Goal: Task Accomplishment & Management: Complete application form

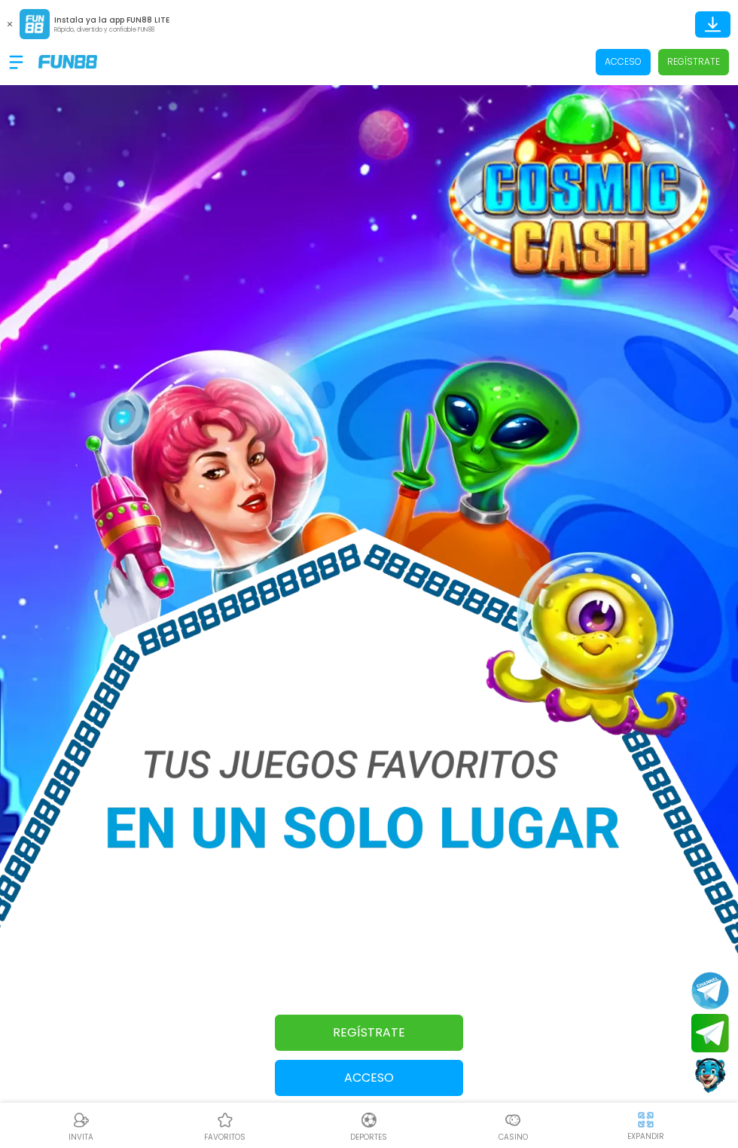
click at [324, 1089] on button "Acceso" at bounding box center [369, 1078] width 188 height 36
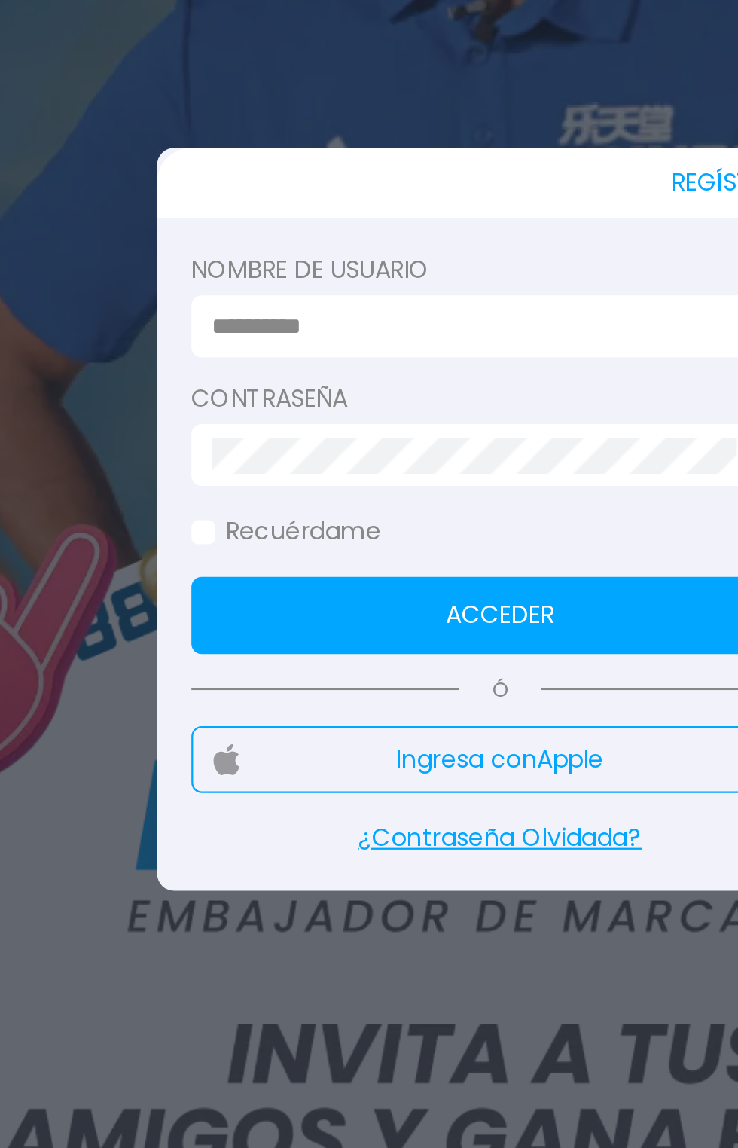
click at [310, 804] on div at bounding box center [369, 574] width 738 height 1148
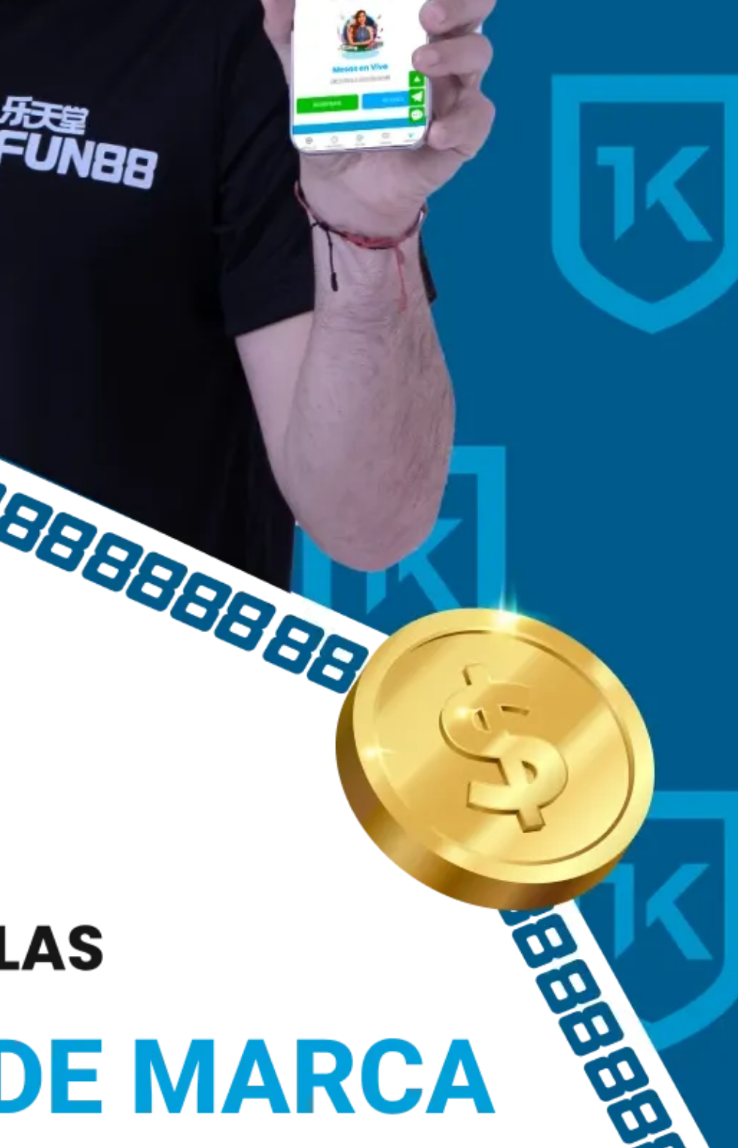
click at [306, 758] on img at bounding box center [111, 556] width 738 height 1022
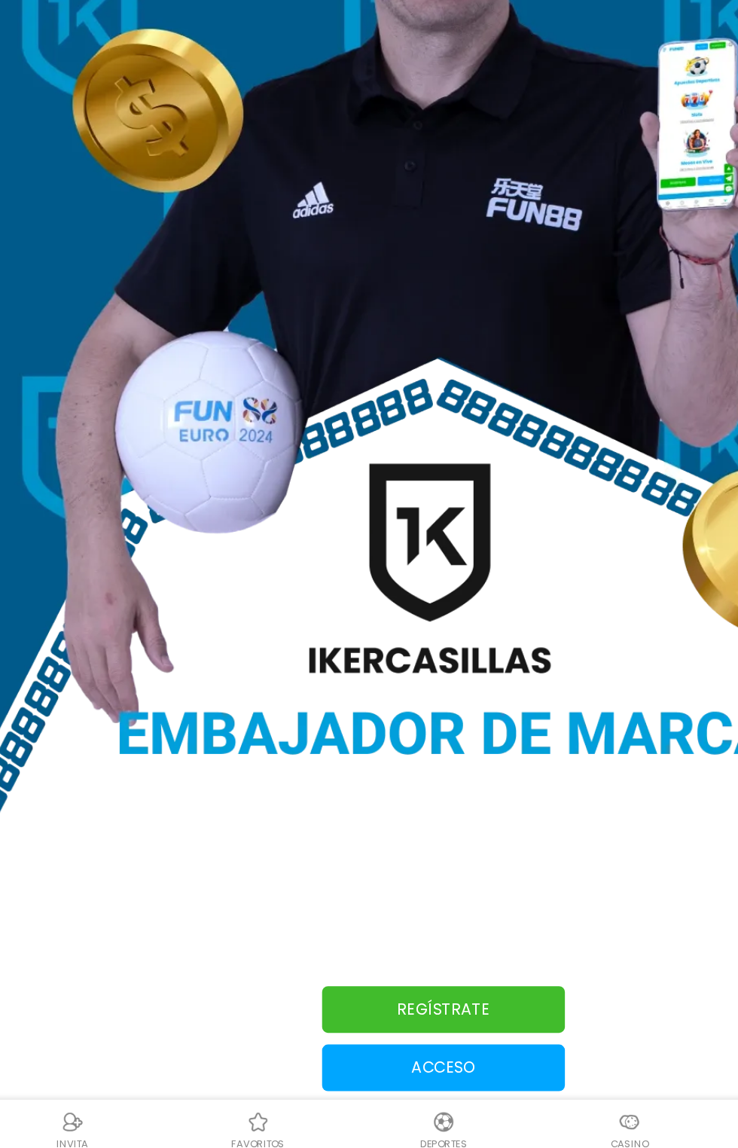
scroll to position [17, 0]
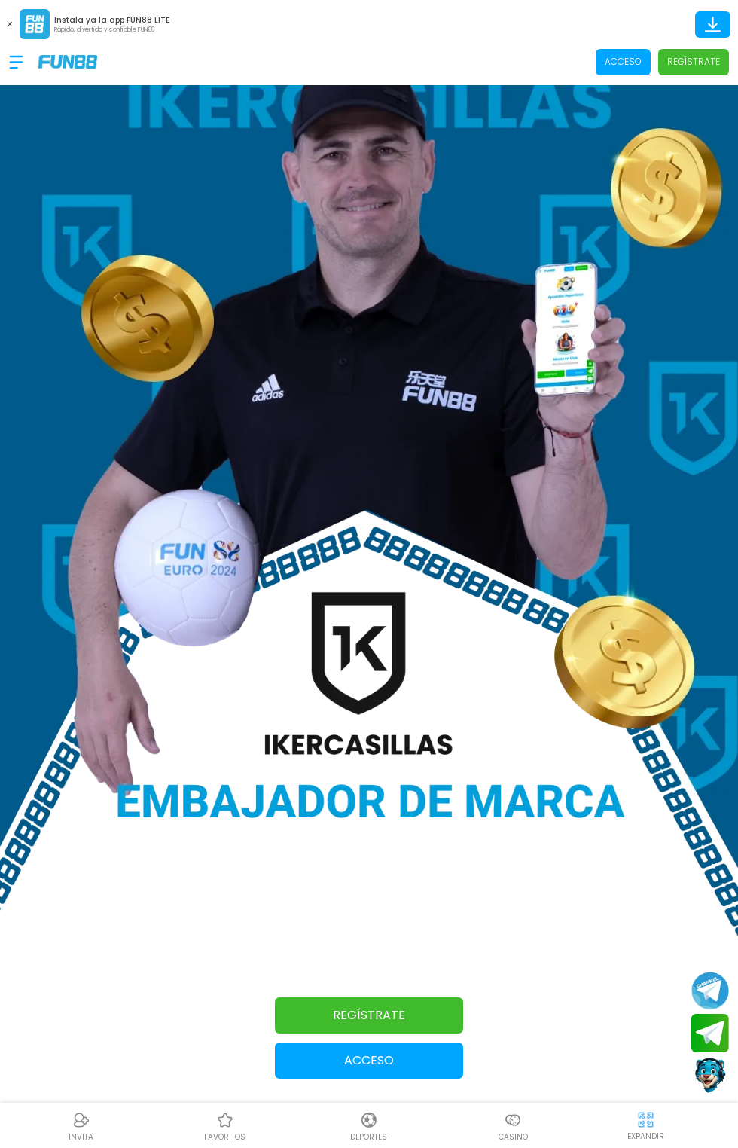
click at [623, 62] on p "Acceso" at bounding box center [623, 62] width 37 height 14
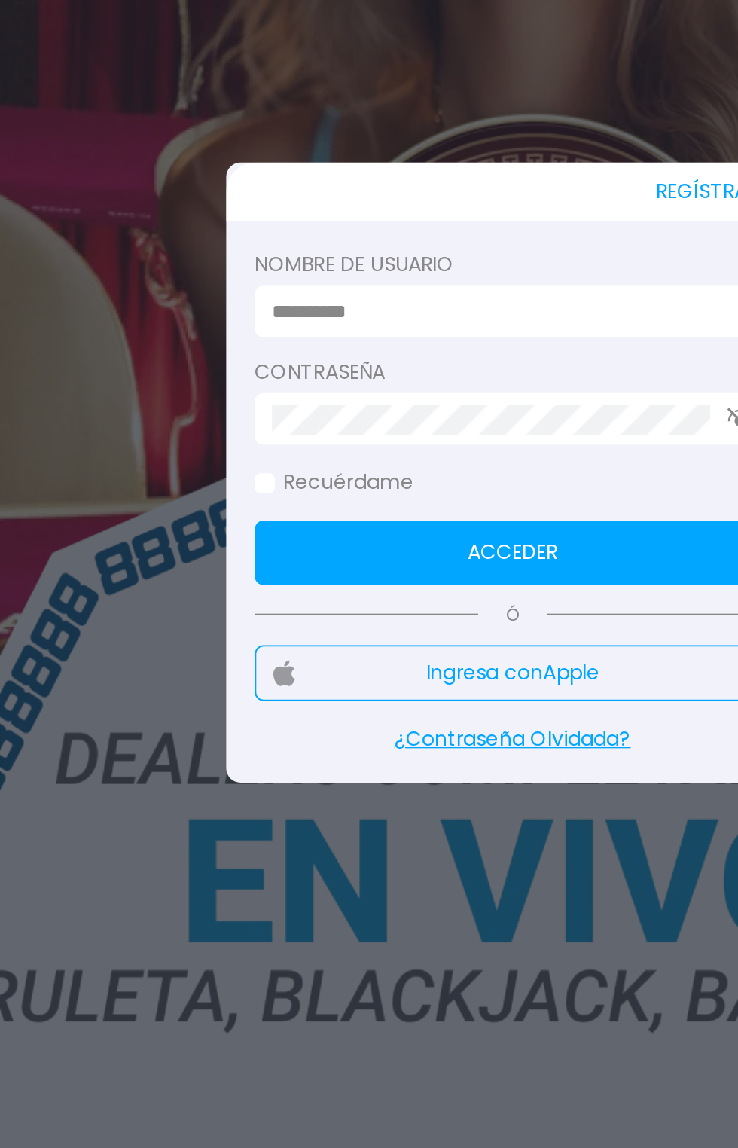
click at [340, 722] on p "¿Contraseña Olvidada?" at bounding box center [368, 714] width 271 height 16
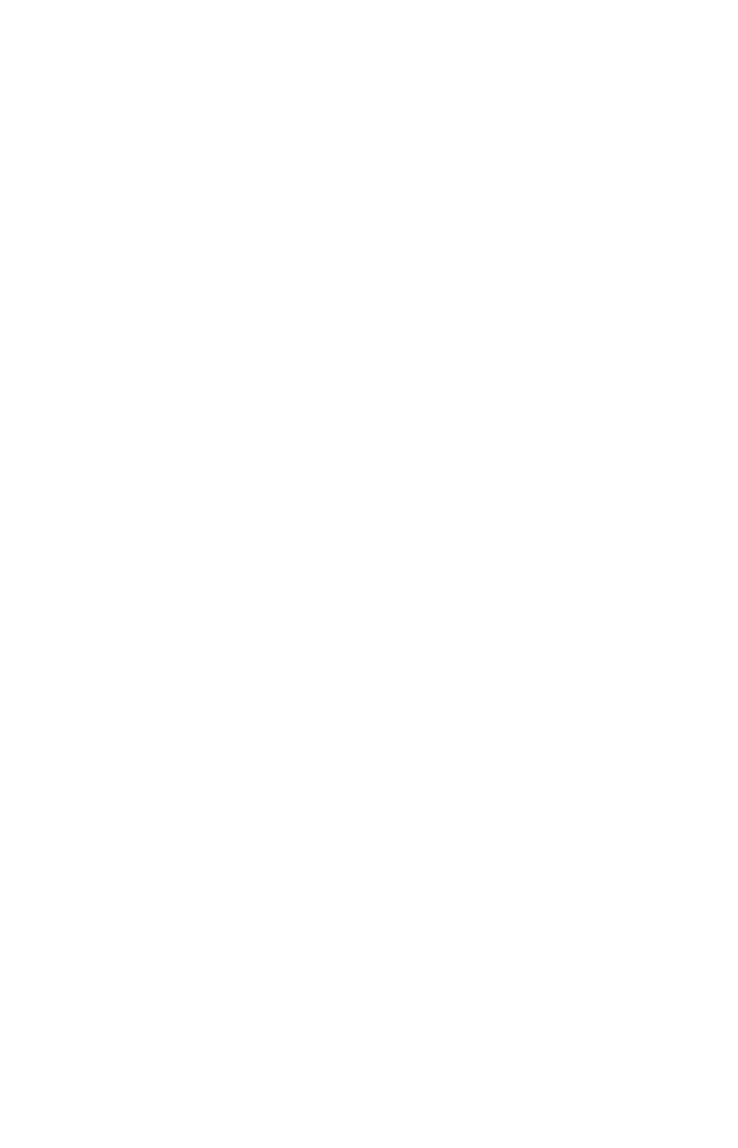
scroll to position [0, 0]
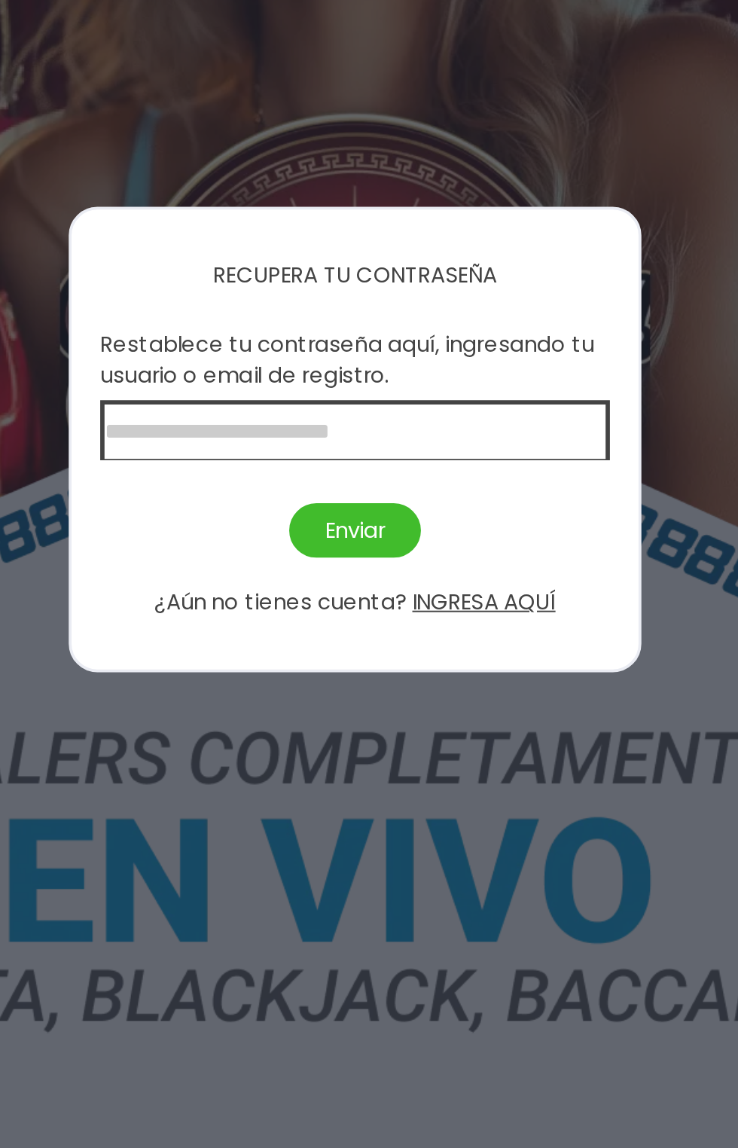
click at [467, 584] on input at bounding box center [369, 569] width 268 height 32
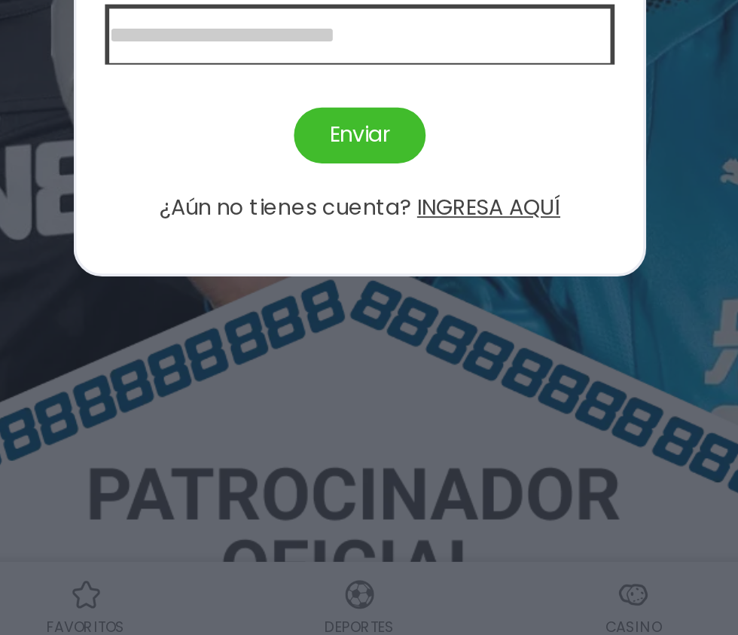
scroll to position [102, 0]
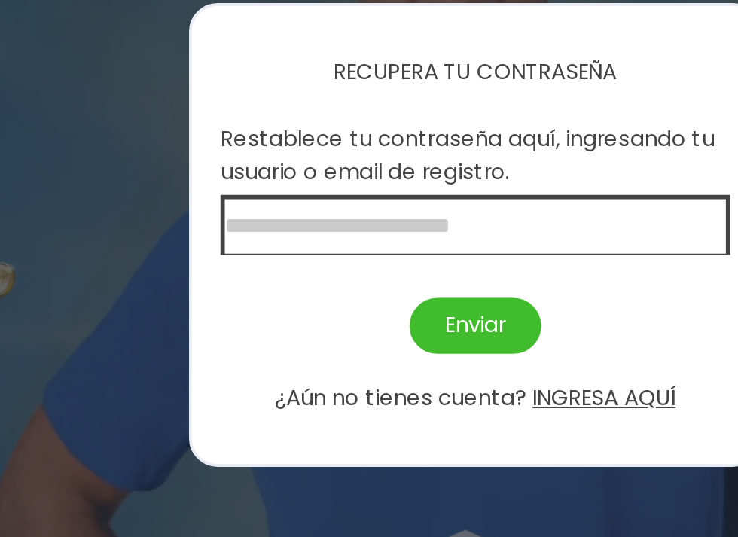
type input "*"
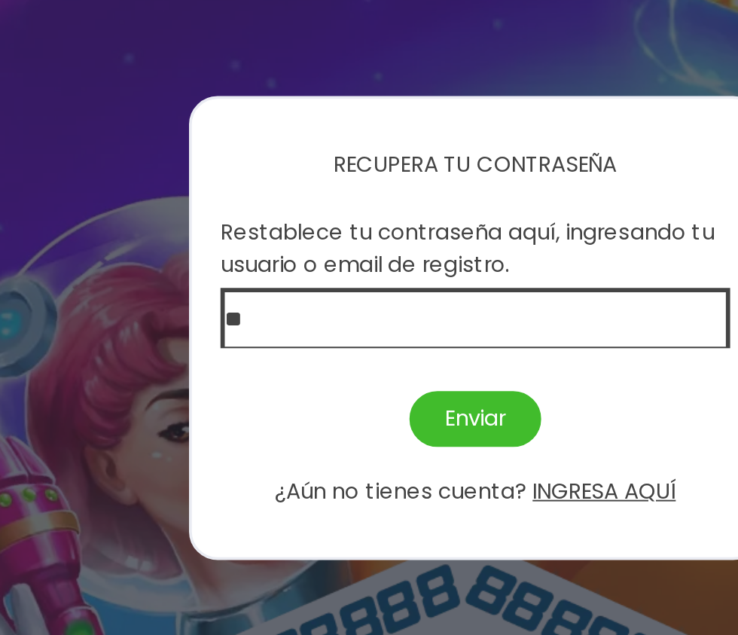
type input "**"
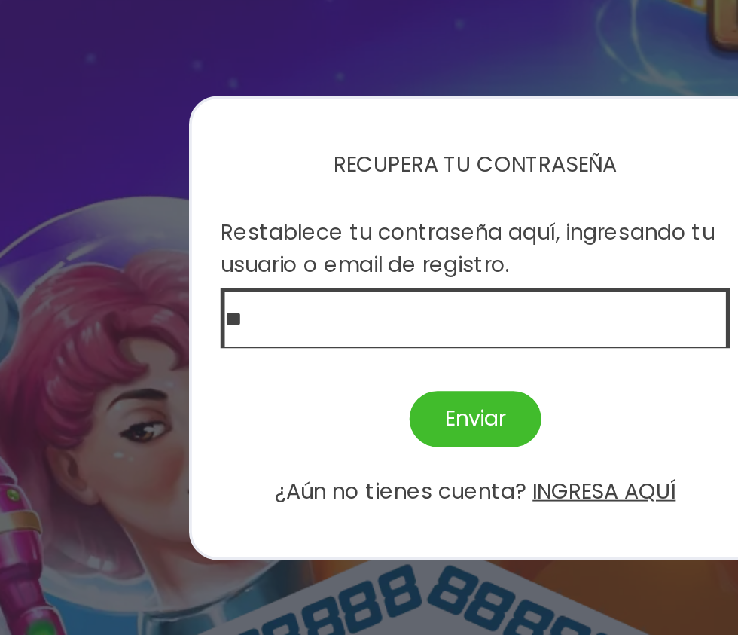
click at [257, 221] on div at bounding box center [369, 317] width 738 height 635
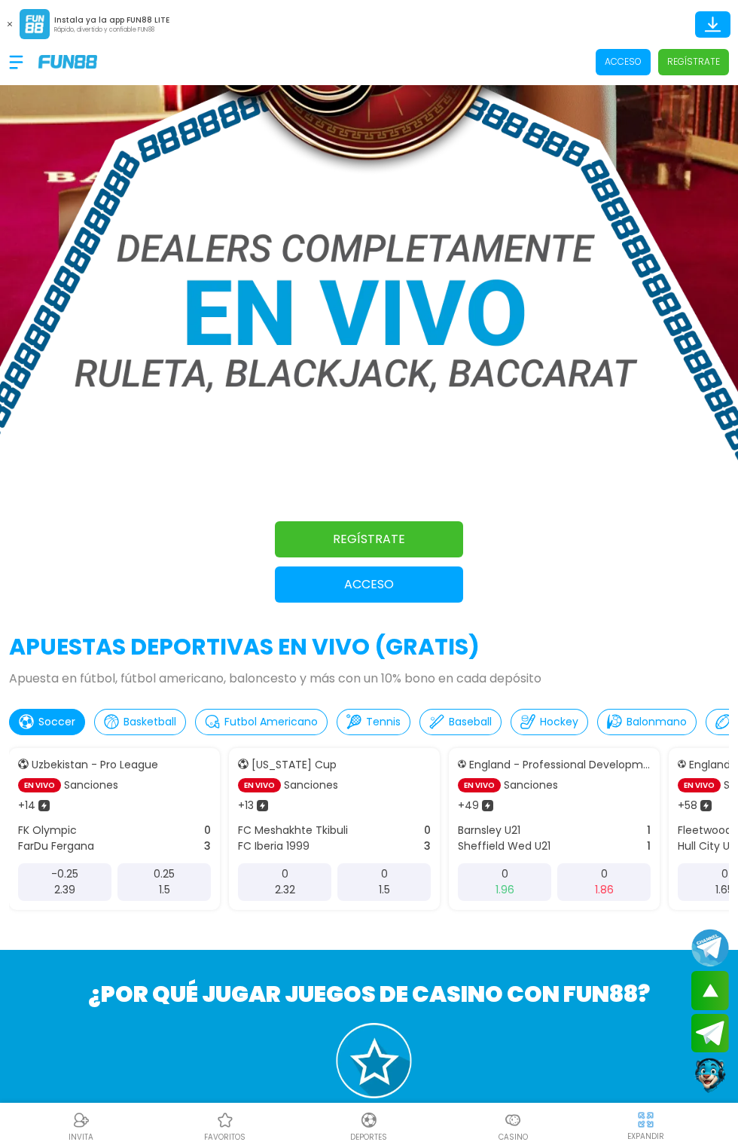
scroll to position [0, 0]
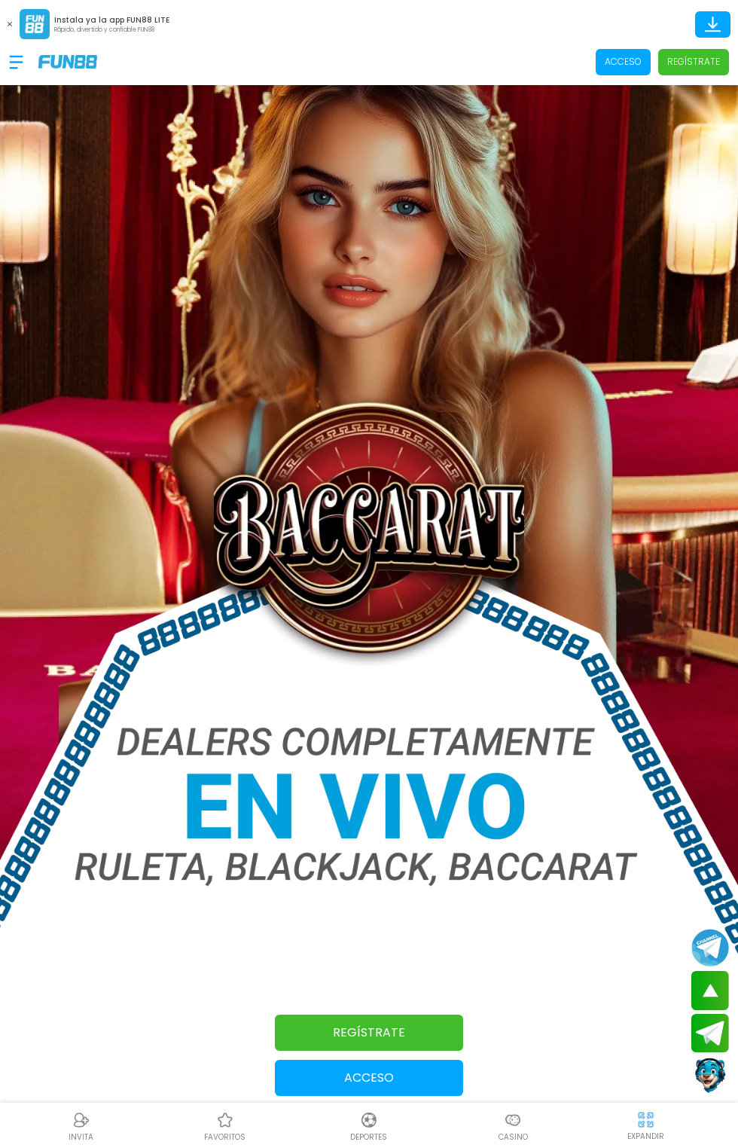
click at [621, 57] on p "Acceso" at bounding box center [623, 62] width 37 height 14
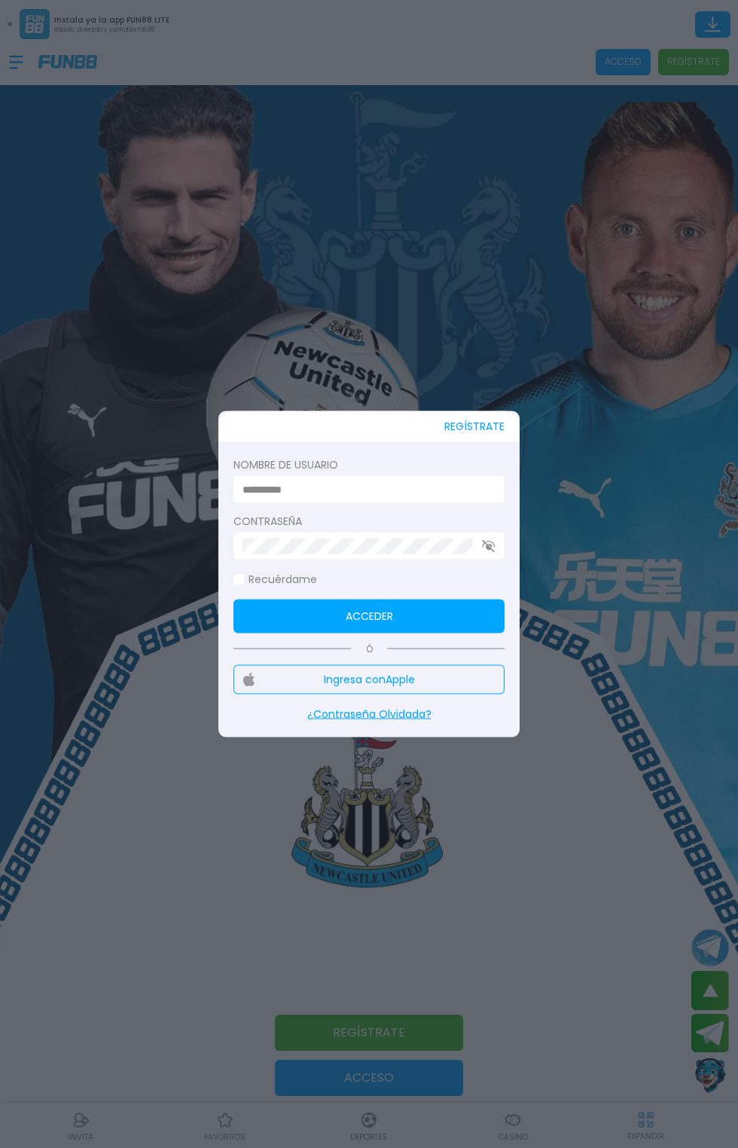
click at [176, 880] on div at bounding box center [369, 574] width 738 height 1148
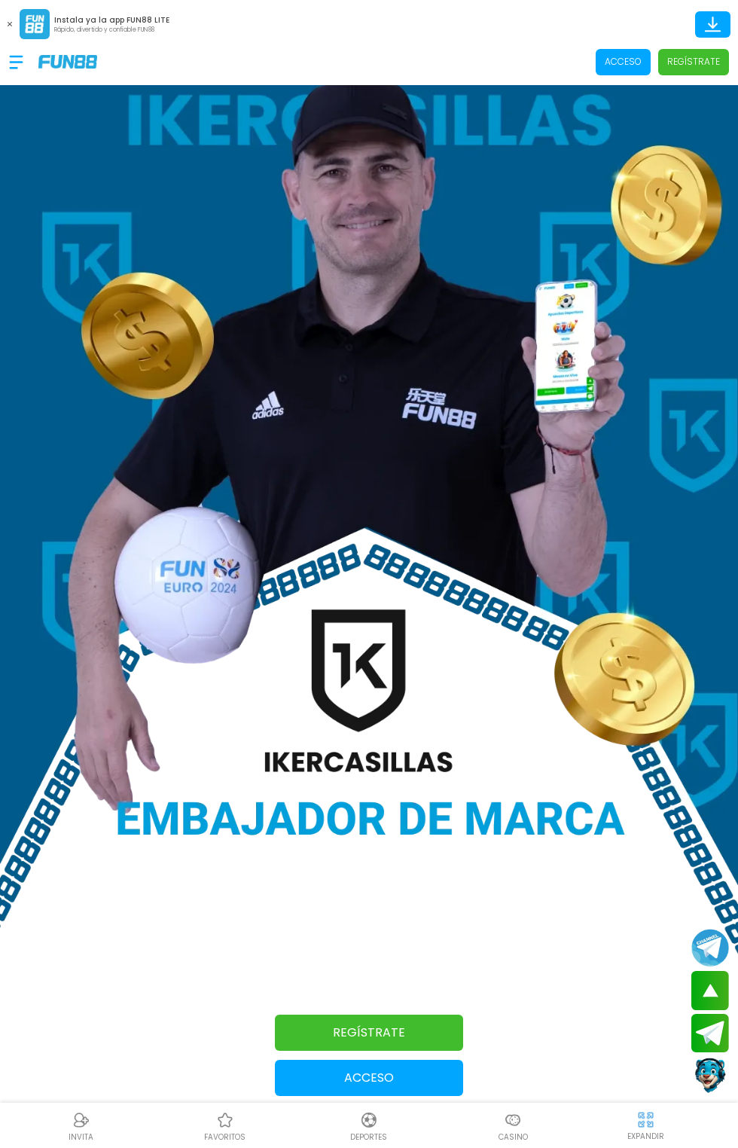
click at [32, 53] on div at bounding box center [23, 62] width 29 height 44
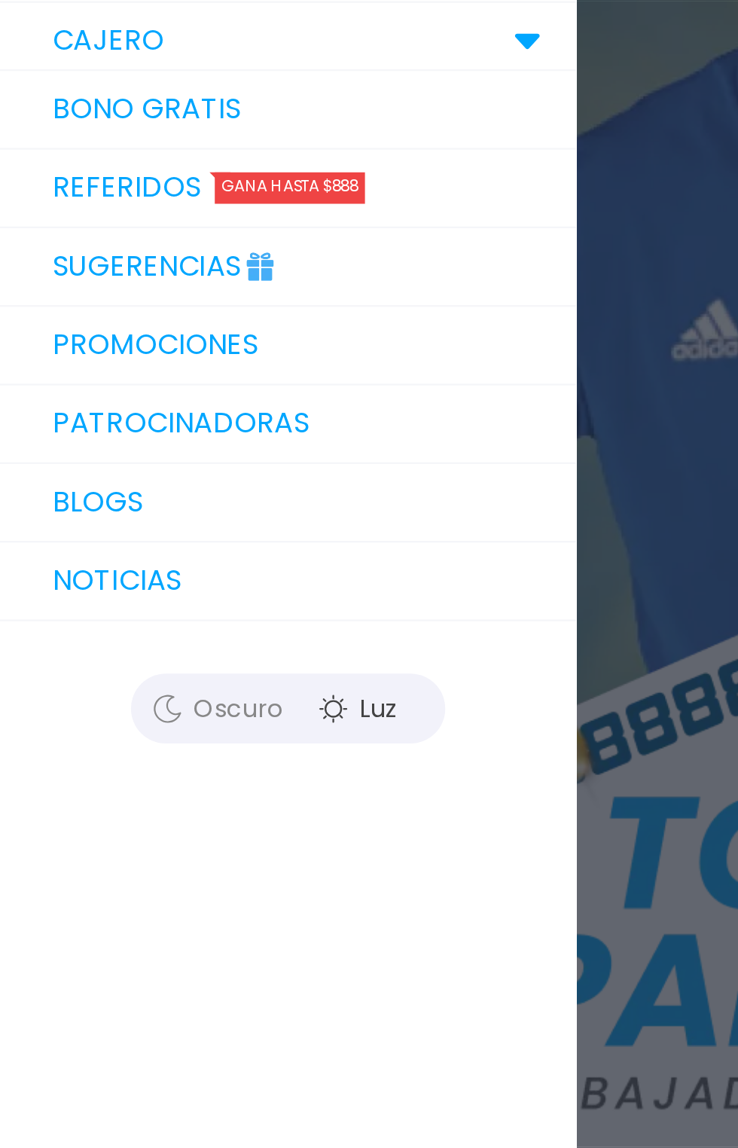
click at [99, 391] on link "Sugerencias" at bounding box center [124, 392] width 249 height 34
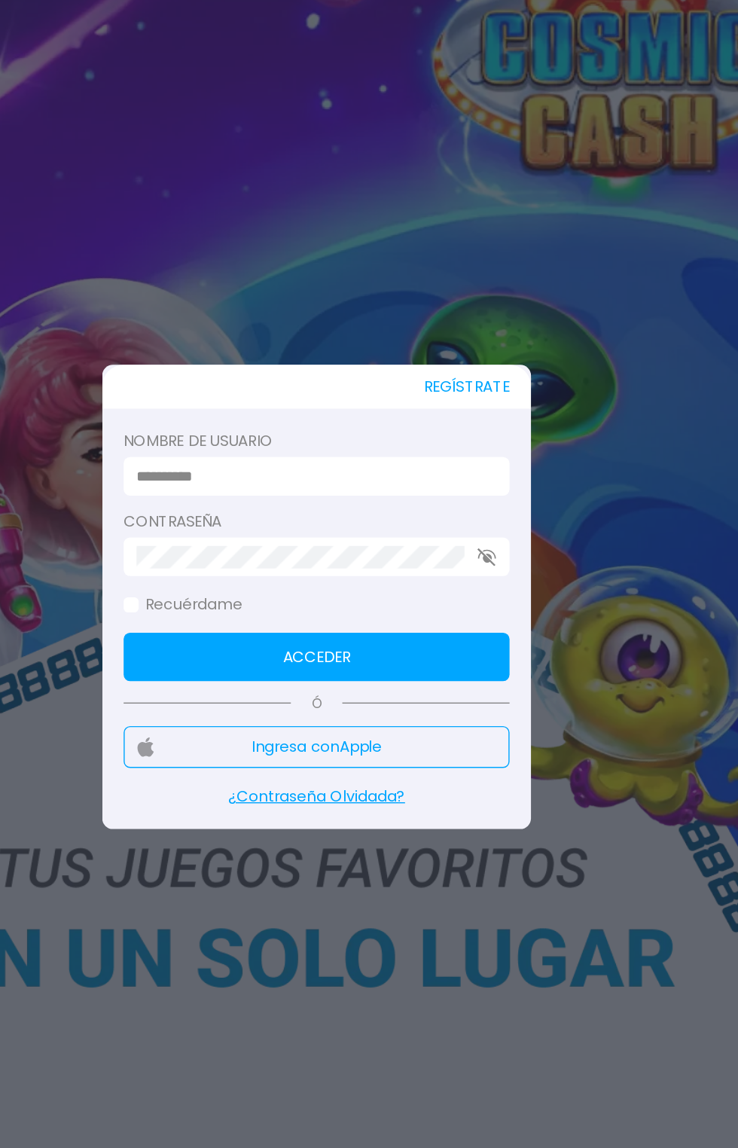
click at [404, 683] on button "Ingresa con Apple" at bounding box center [368, 679] width 271 height 29
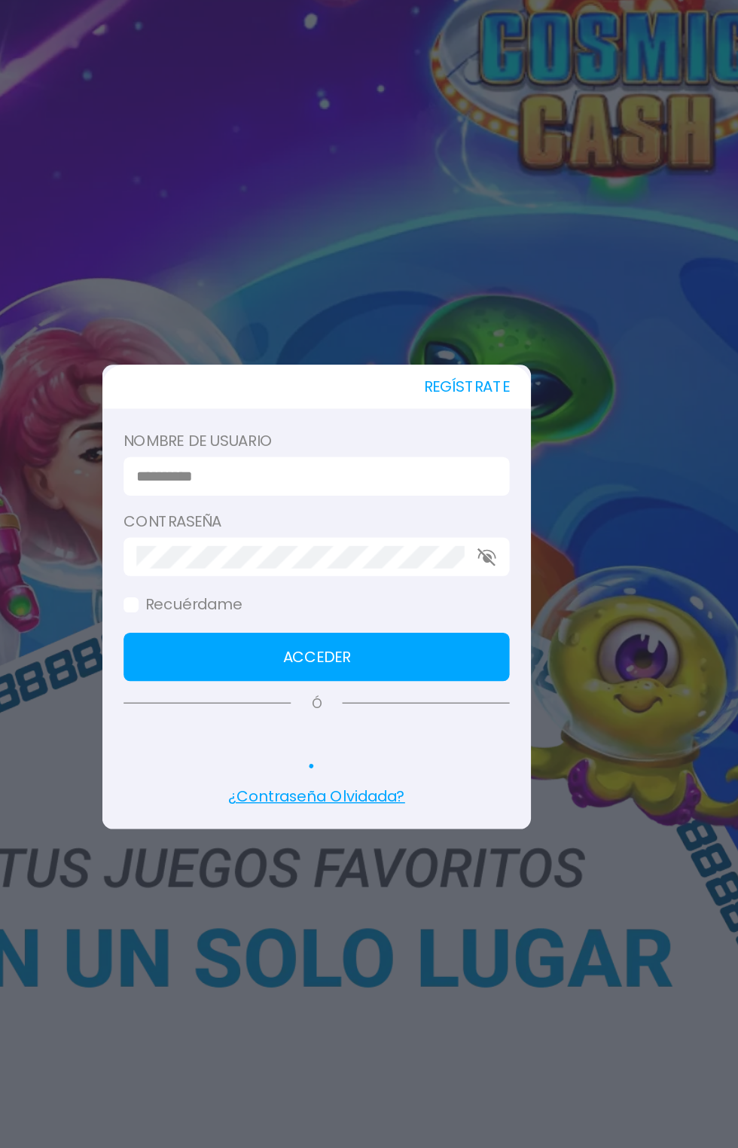
click at [350, 260] on div at bounding box center [369, 574] width 738 height 1148
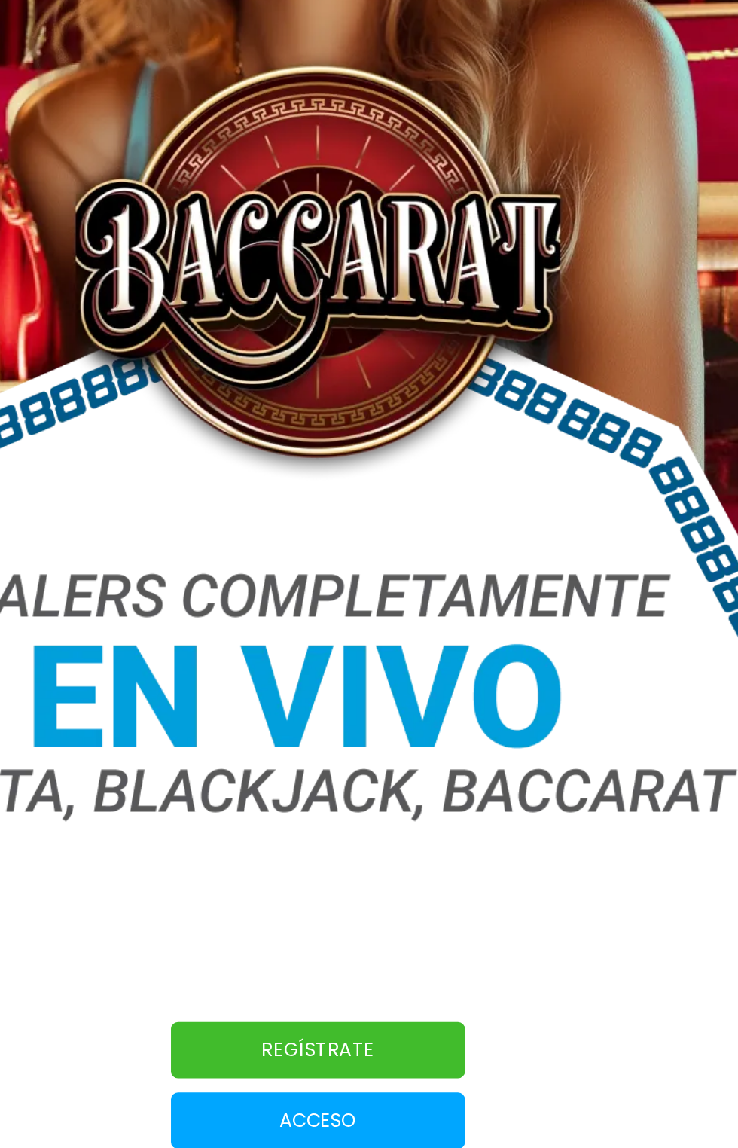
scroll to position [194, 0]
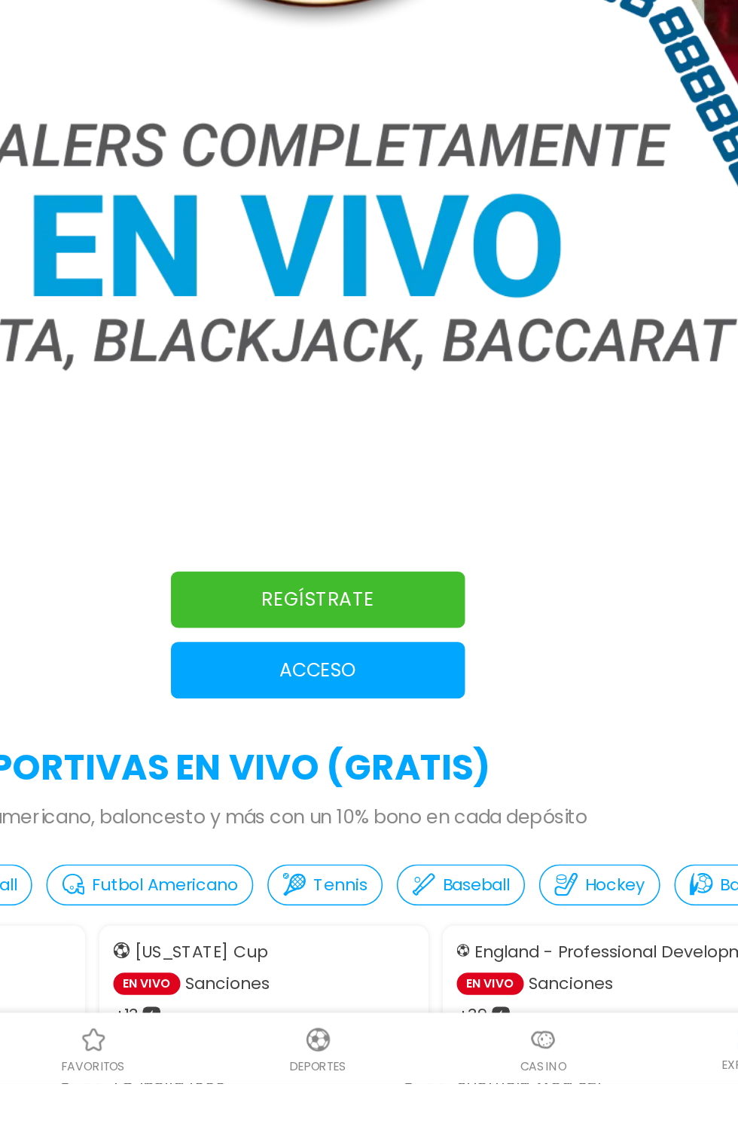
click at [385, 841] on link "Regístrate" at bounding box center [369, 838] width 188 height 36
click at [396, 836] on link "Regístrate" at bounding box center [369, 838] width 188 height 36
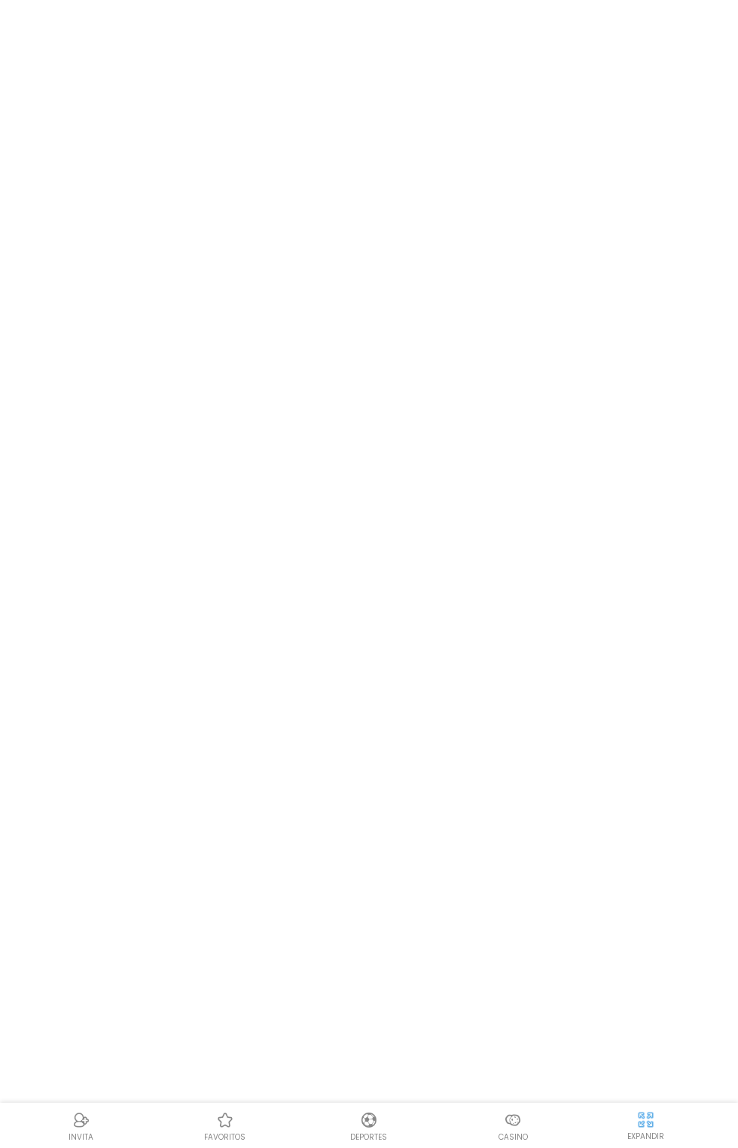
scroll to position [114, 0]
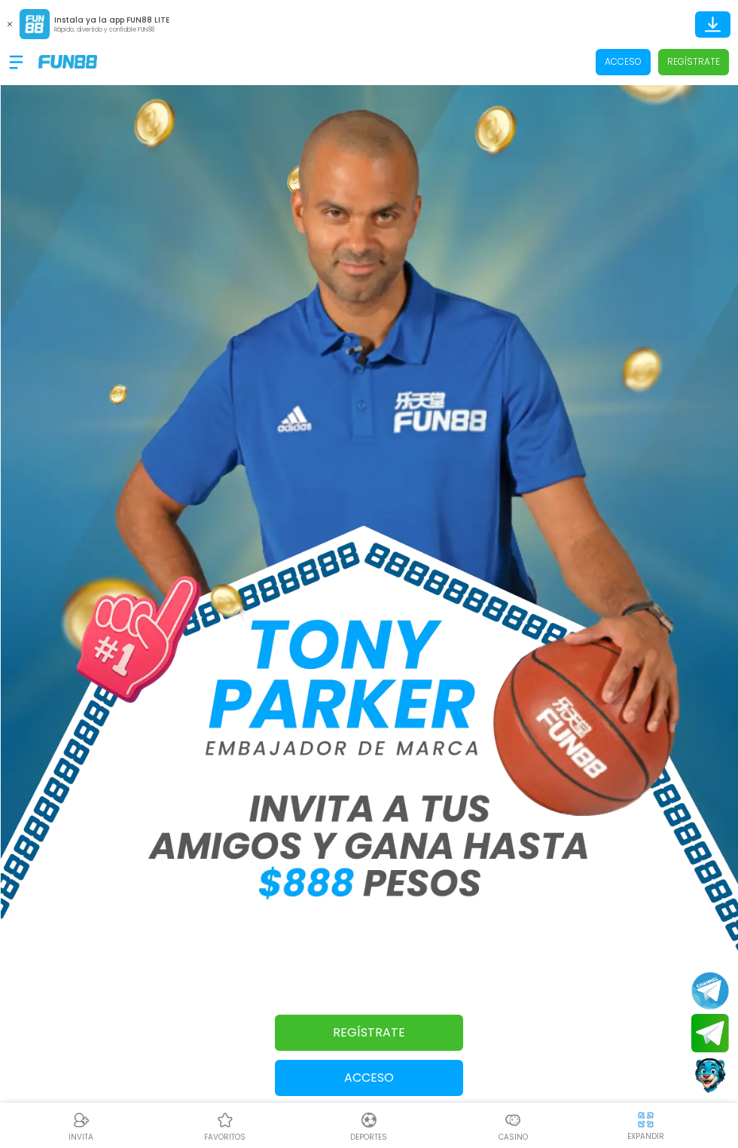
scroll to position [40, 0]
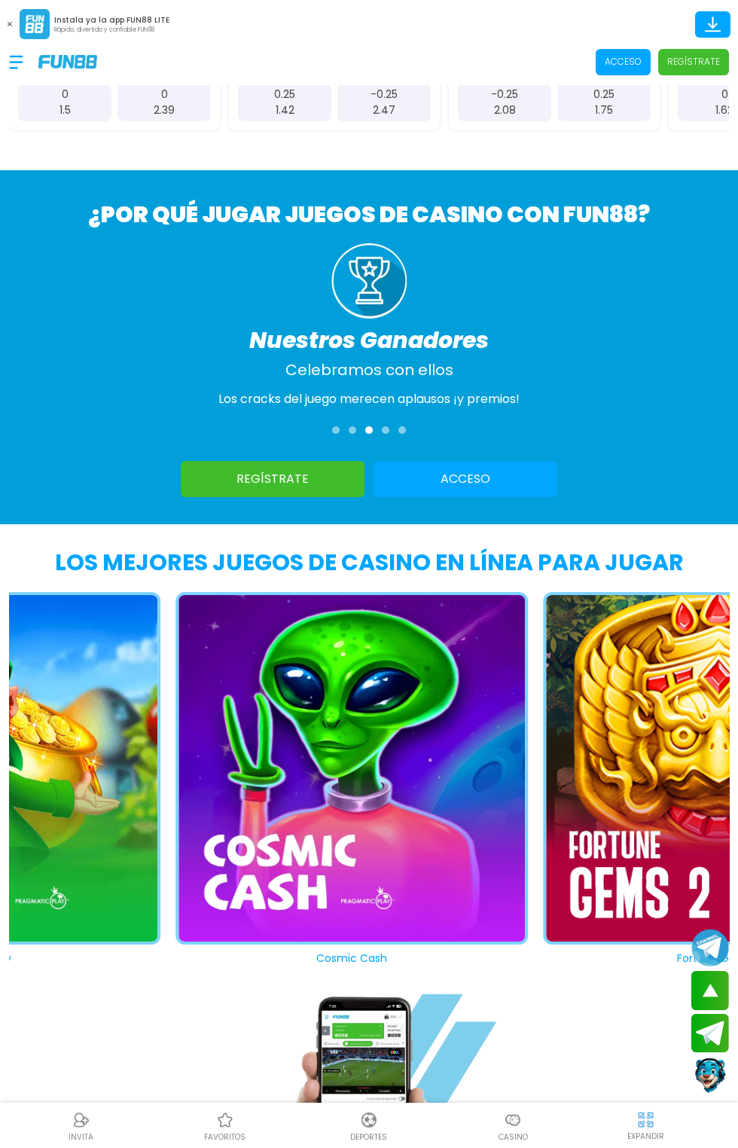
scroll to position [1258, 0]
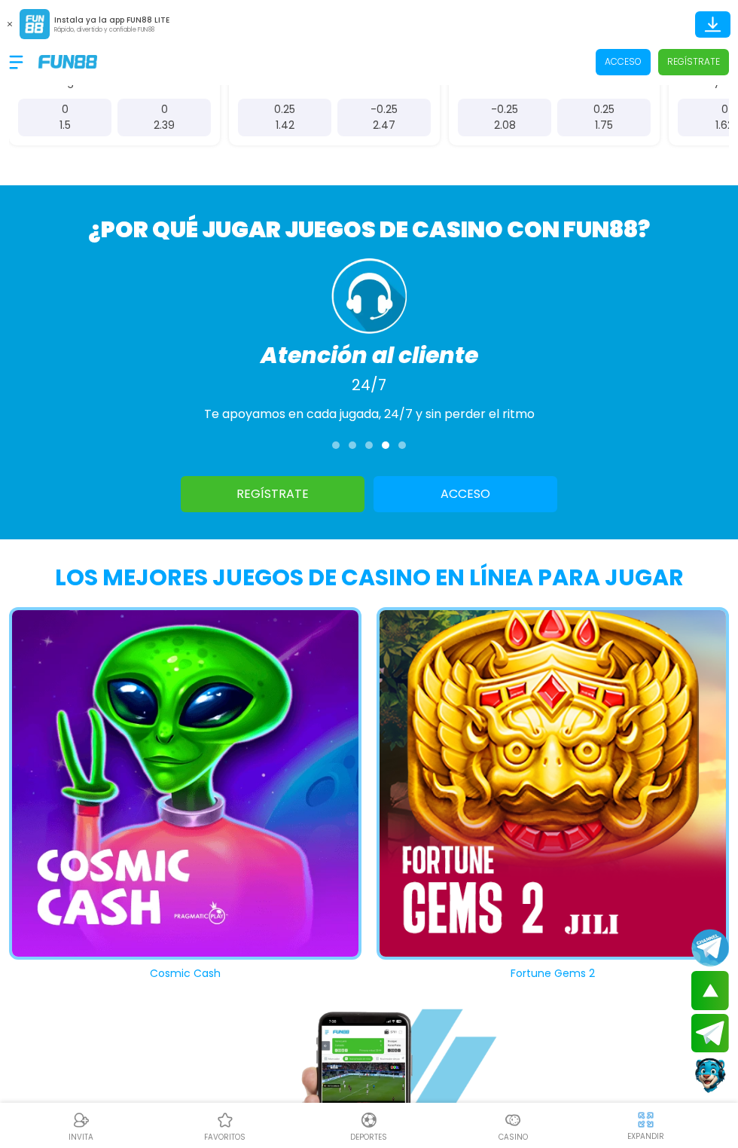
click at [289, 497] on link "Regístrate" at bounding box center [273, 494] width 184 height 36
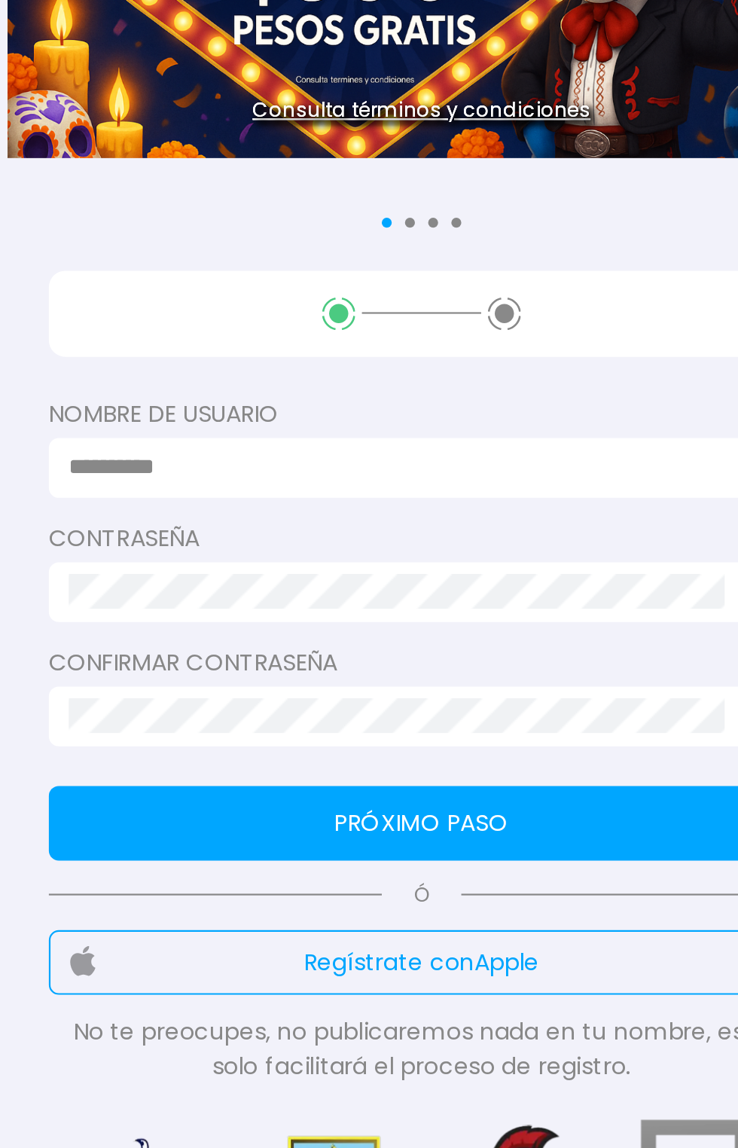
click at [309, 387] on input at bounding box center [365, 382] width 312 height 16
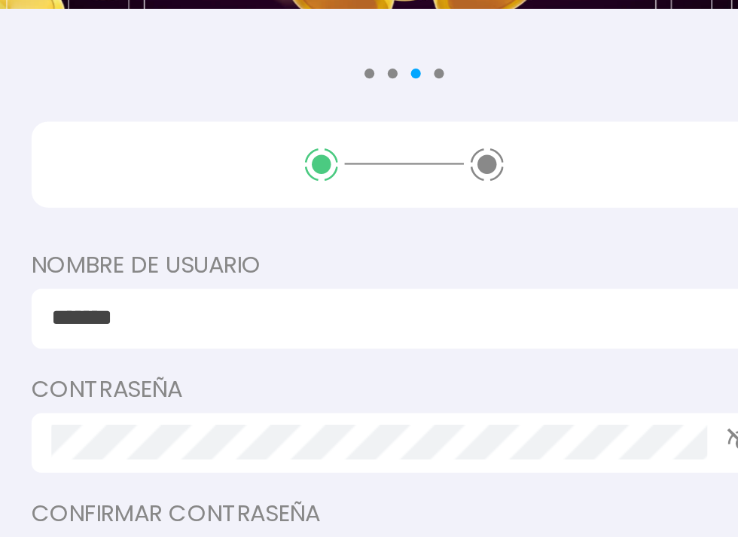
click at [214, 375] on input "*******" at bounding box center [365, 382] width 312 height 16
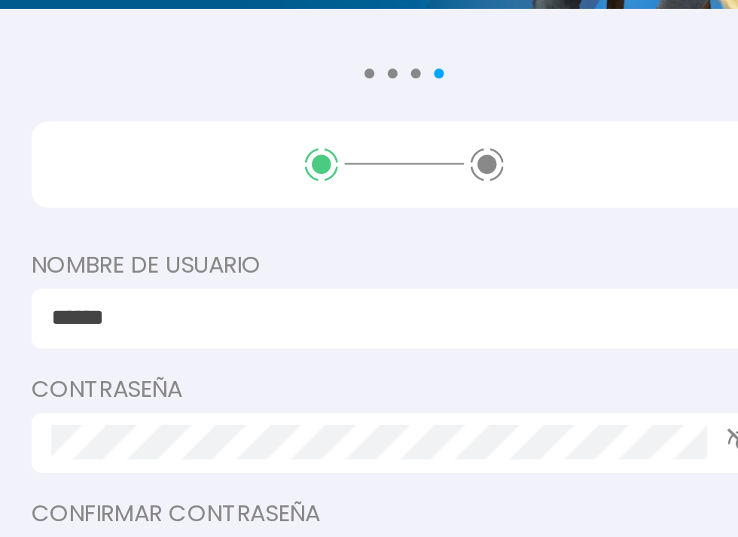
type input "******"
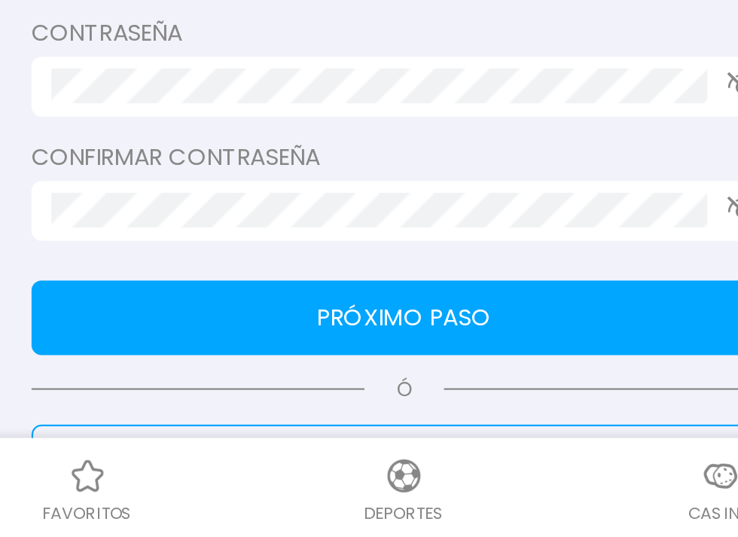
scroll to position [106, 0]
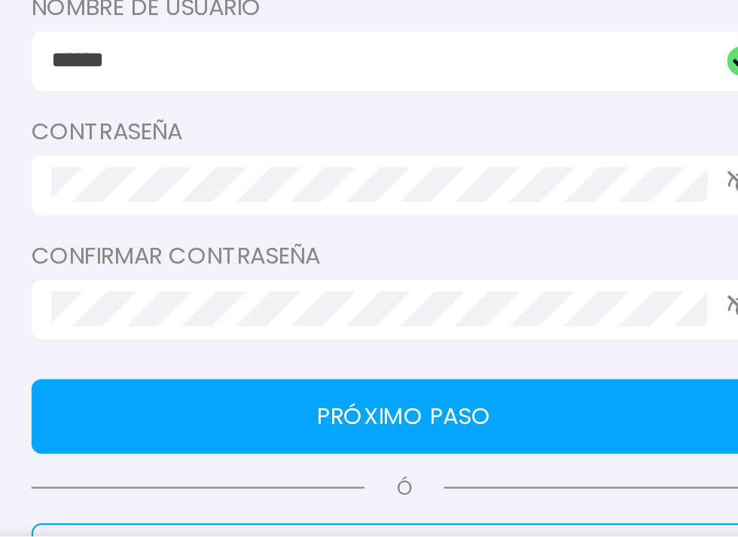
click at [432, 435] on button "Próximo paso" at bounding box center [369, 437] width 339 height 34
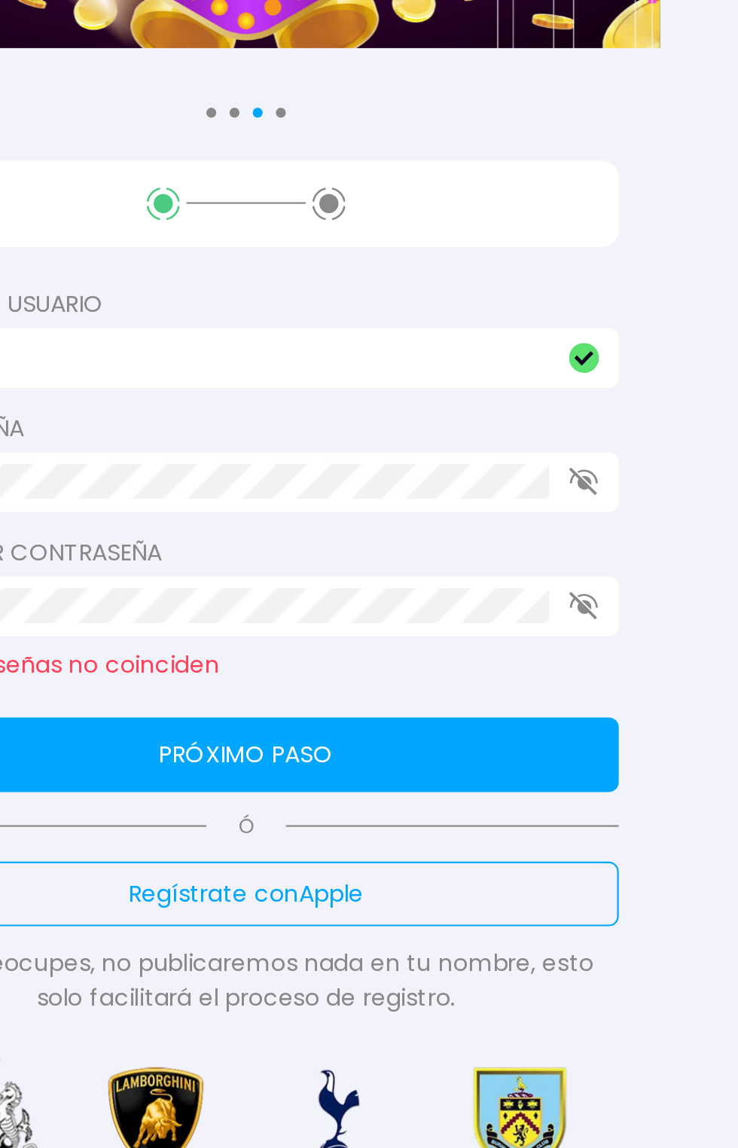
click at [527, 388] on icon "button" at bounding box center [523, 388] width 14 height 13
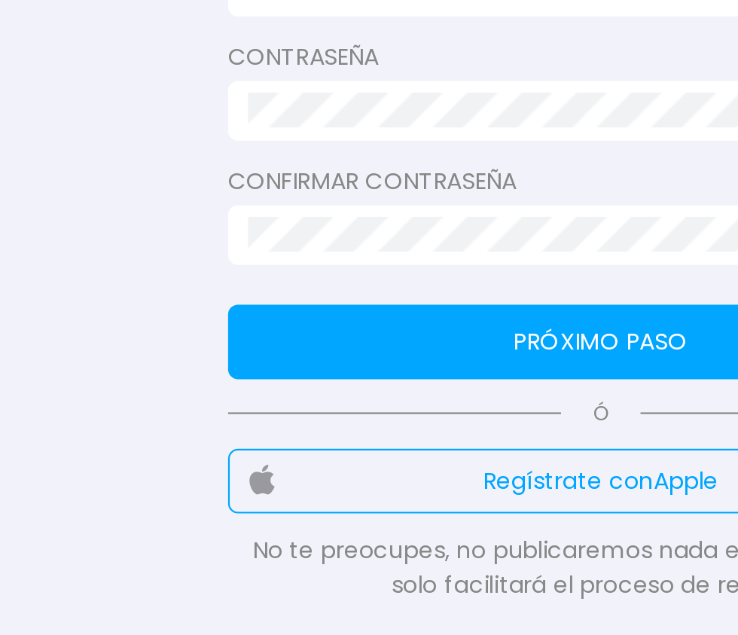
scroll to position [163, 0]
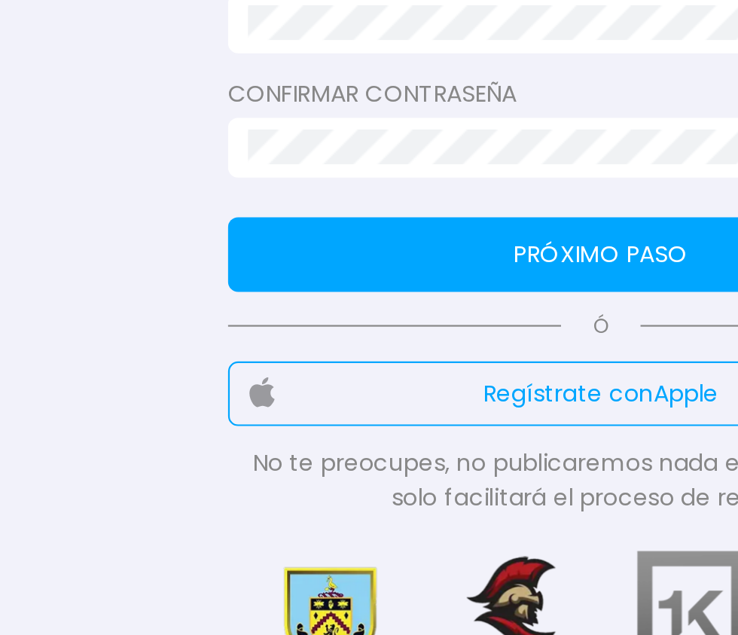
click at [380, 384] on button "Próximo paso" at bounding box center [369, 380] width 339 height 34
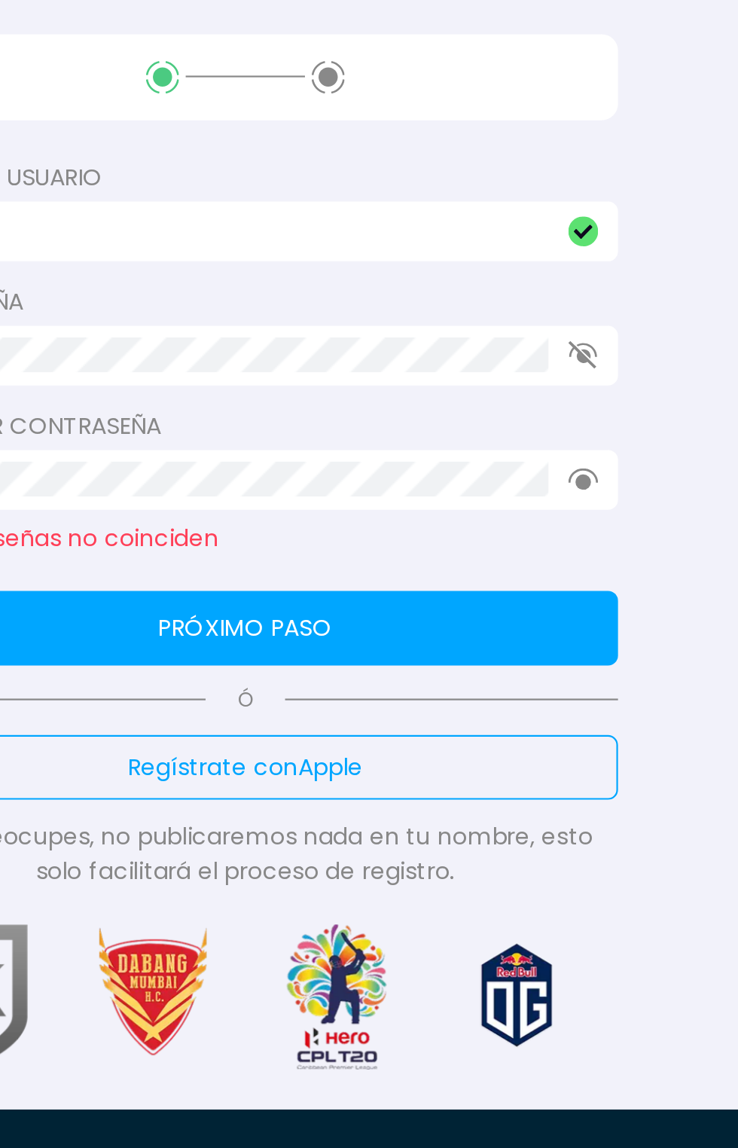
click at [524, 273] on use "button" at bounding box center [522, 274] width 13 height 13
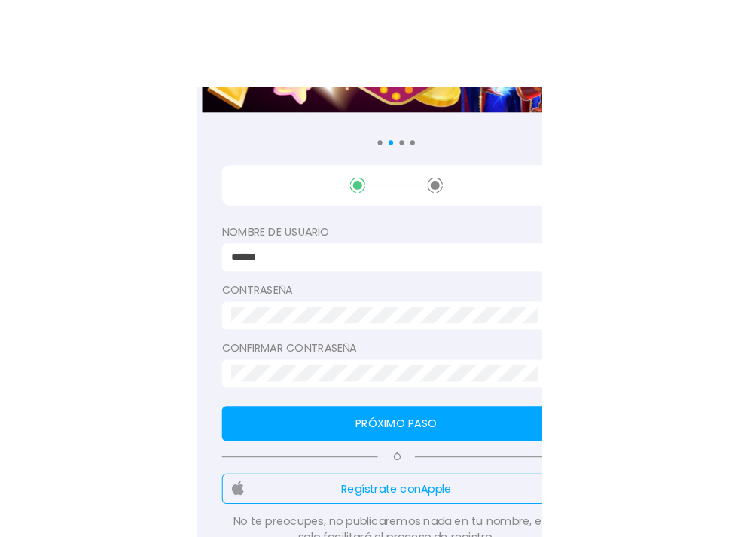
scroll to position [0, 0]
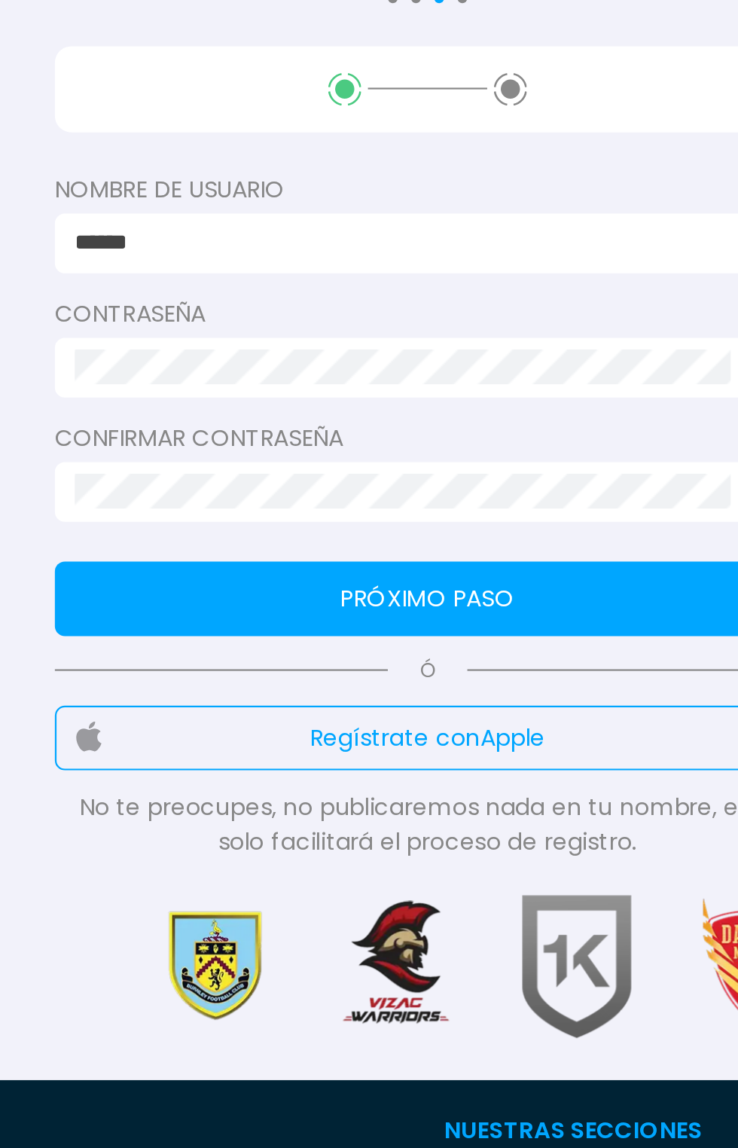
click at [470, 543] on button "Próximo paso" at bounding box center [369, 543] width 339 height 34
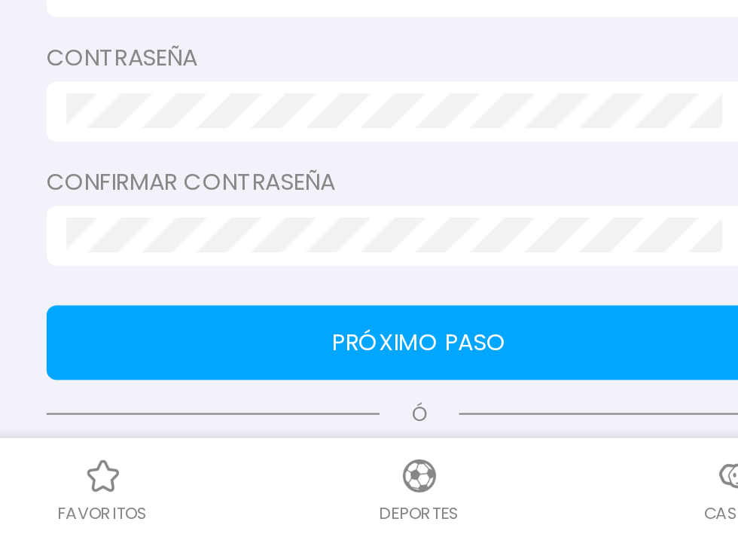
scroll to position [105, 0]
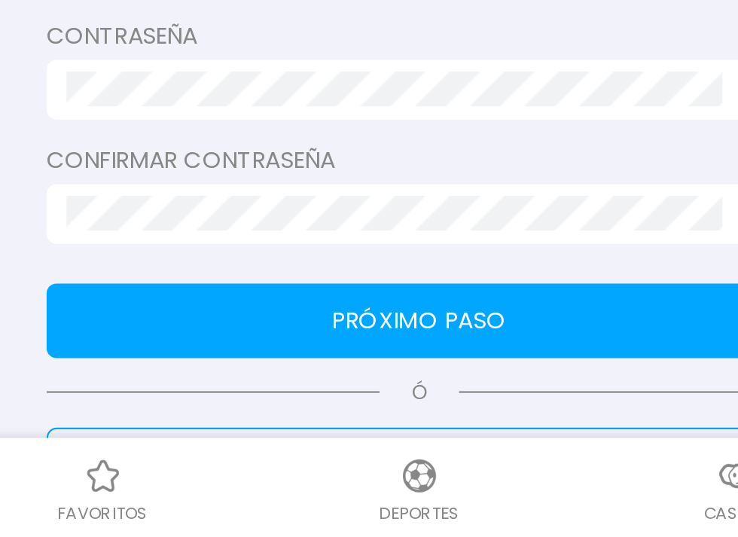
click at [462, 441] on button "Próximo paso" at bounding box center [369, 439] width 339 height 34
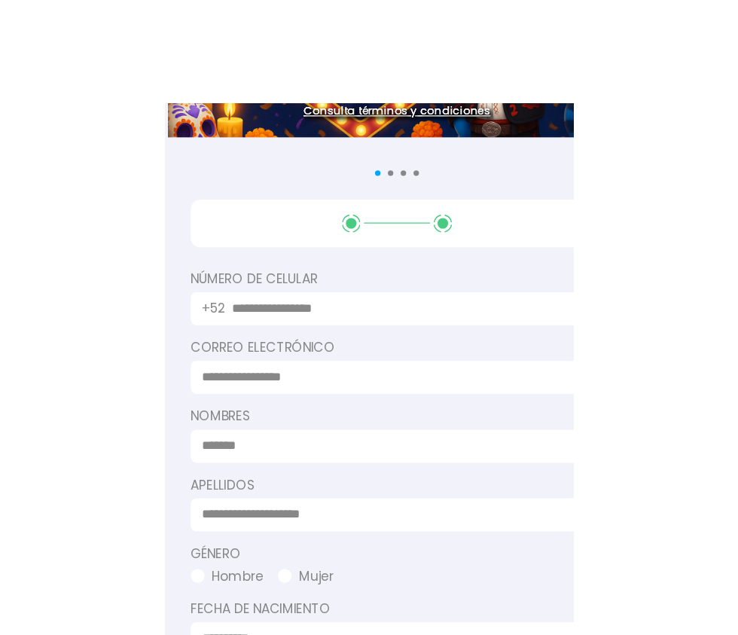
scroll to position [122, 0]
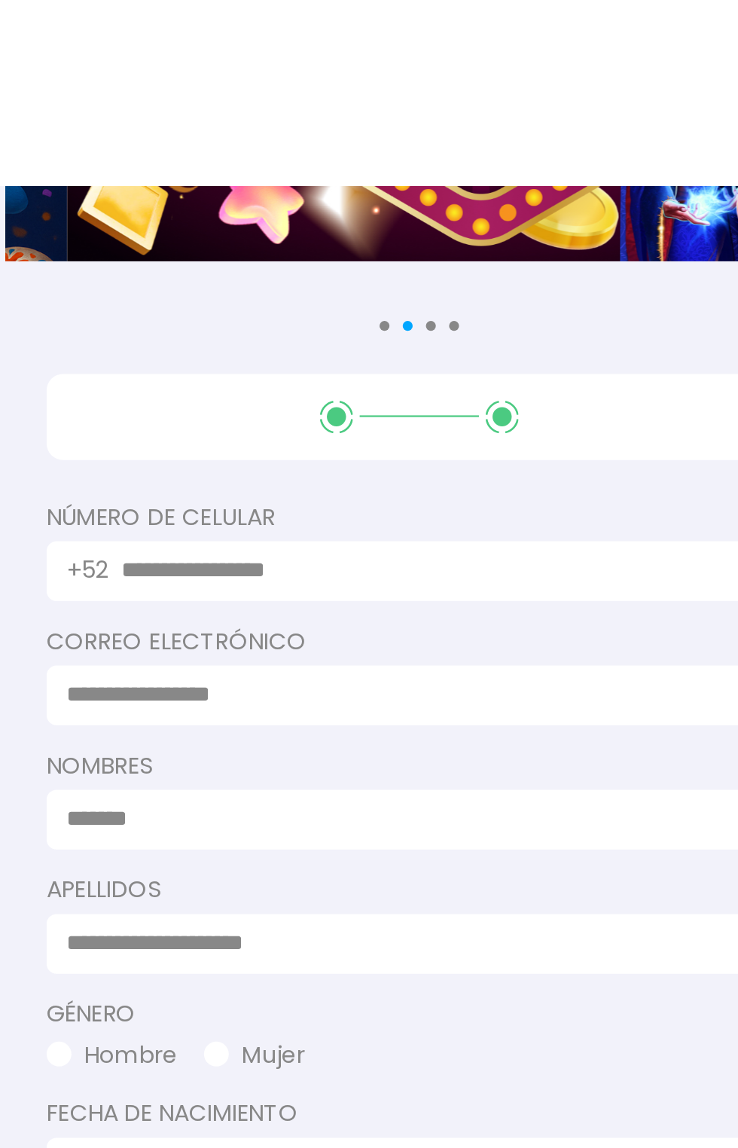
click at [406, 256] on input "text" at bounding box center [376, 260] width 287 height 16
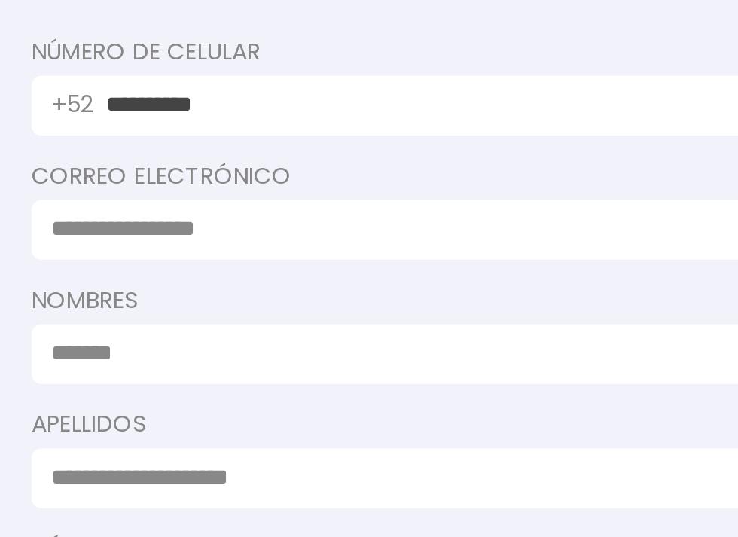
type input "**********"
click at [470, 316] on input at bounding box center [365, 316] width 312 height 16
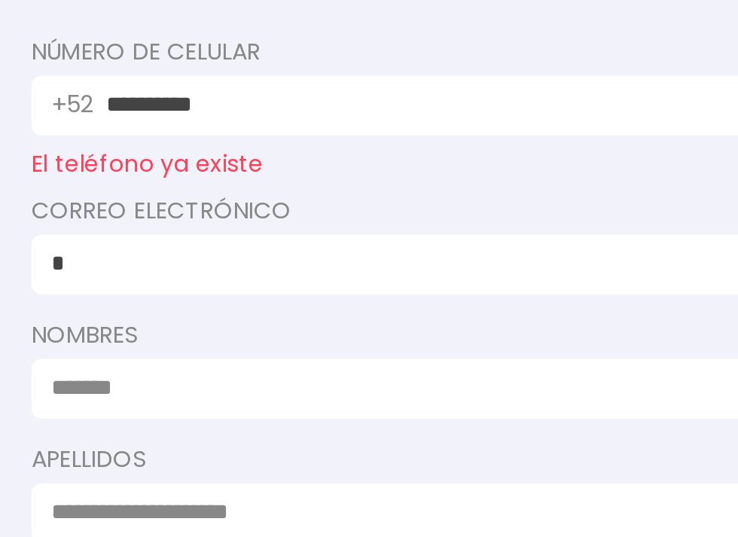
type input "*"
click at [430, 392] on input at bounding box center [365, 388] width 312 height 16
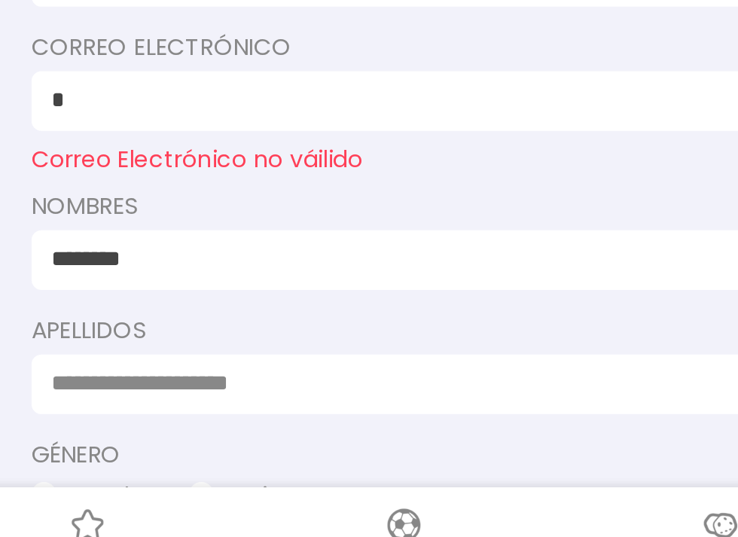
type input "********"
click at [434, 476] on label "Género" at bounding box center [369, 477] width 339 height 16
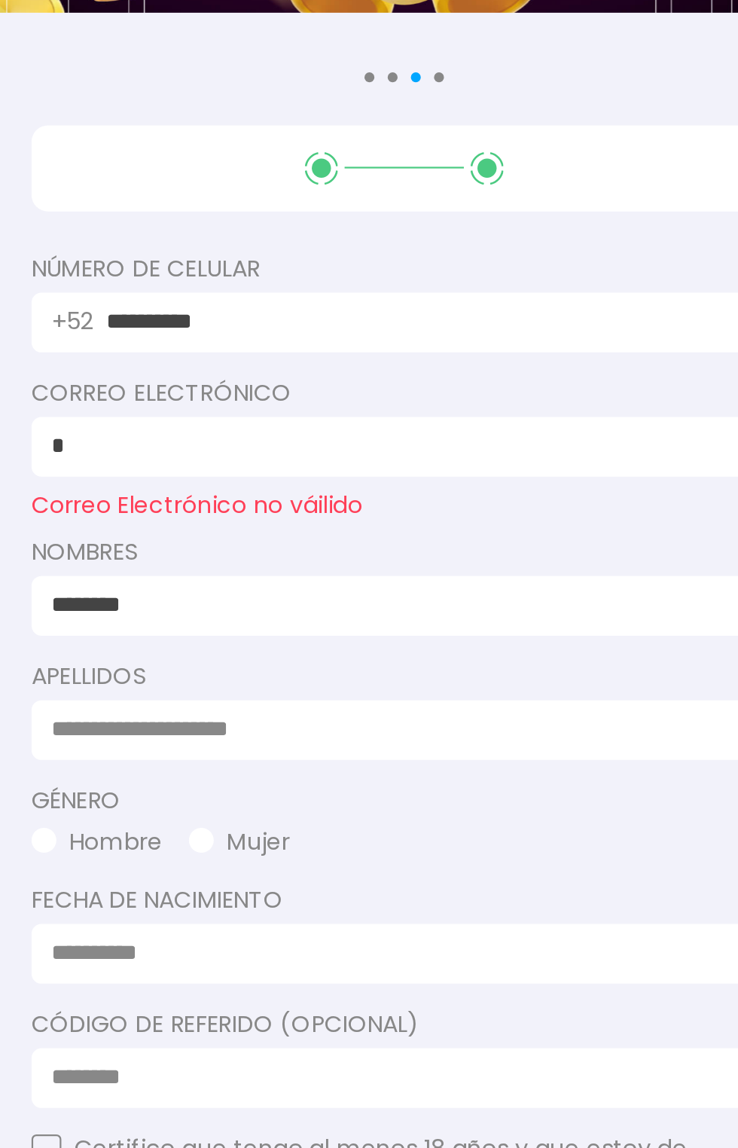
click at [386, 450] on input at bounding box center [365, 445] width 312 height 16
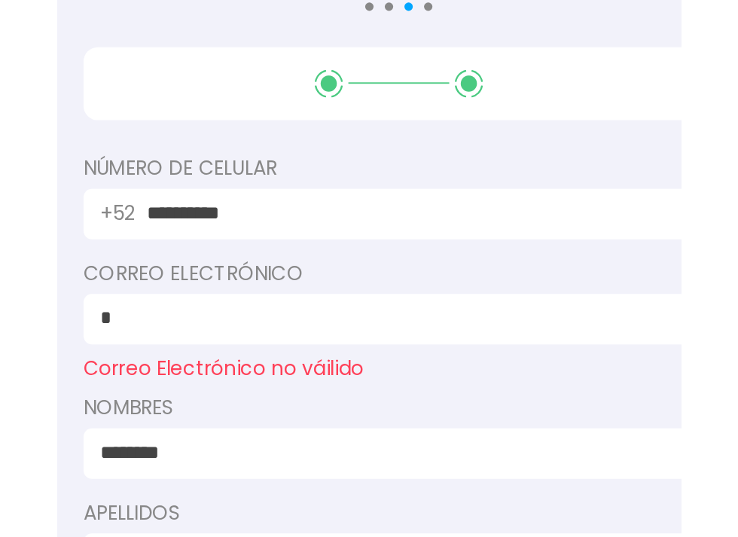
scroll to position [130, 0]
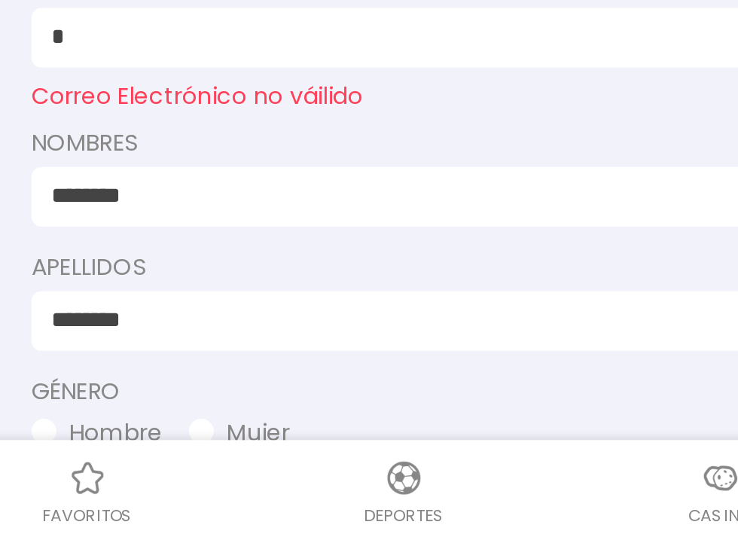
type input "*********"
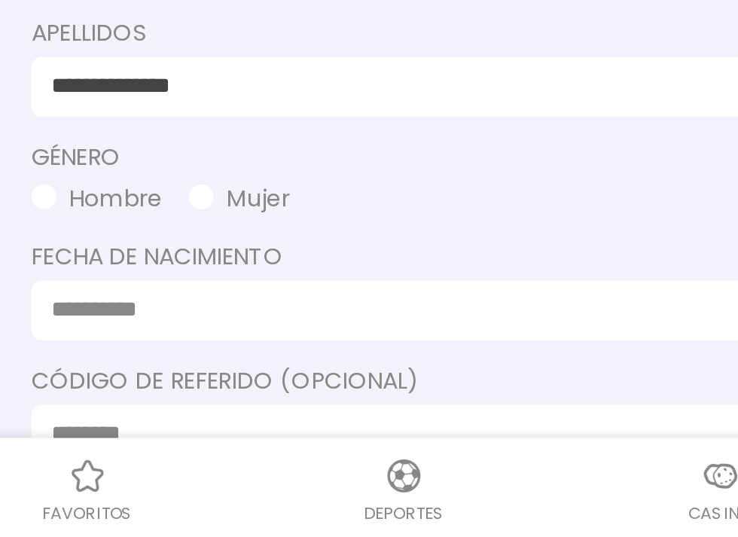
scroll to position [239, 0]
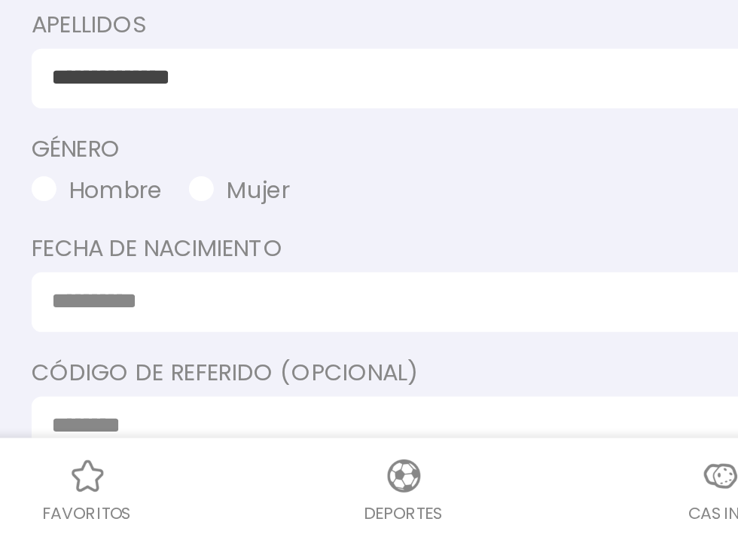
type input "**********"
click at [402, 425] on input at bounding box center [365, 430] width 312 height 16
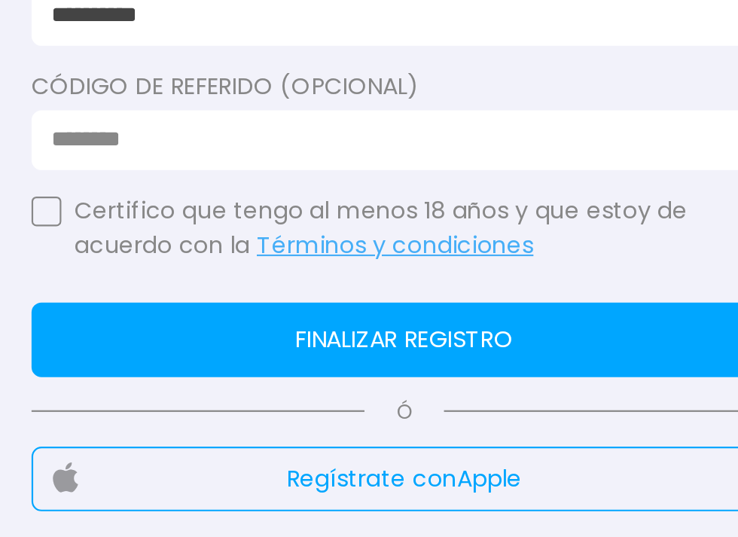
scroll to position [459, 0]
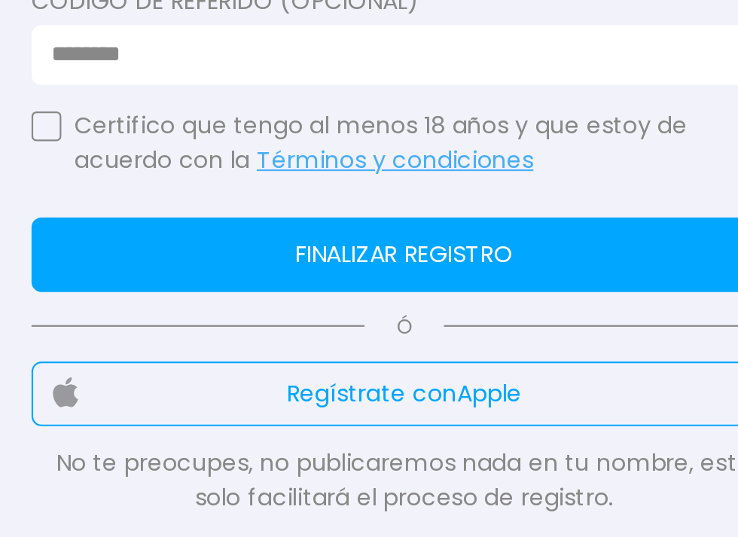
type input "**********"
click at [271, 369] on button "Finalizar registro" at bounding box center [369, 357] width 339 height 34
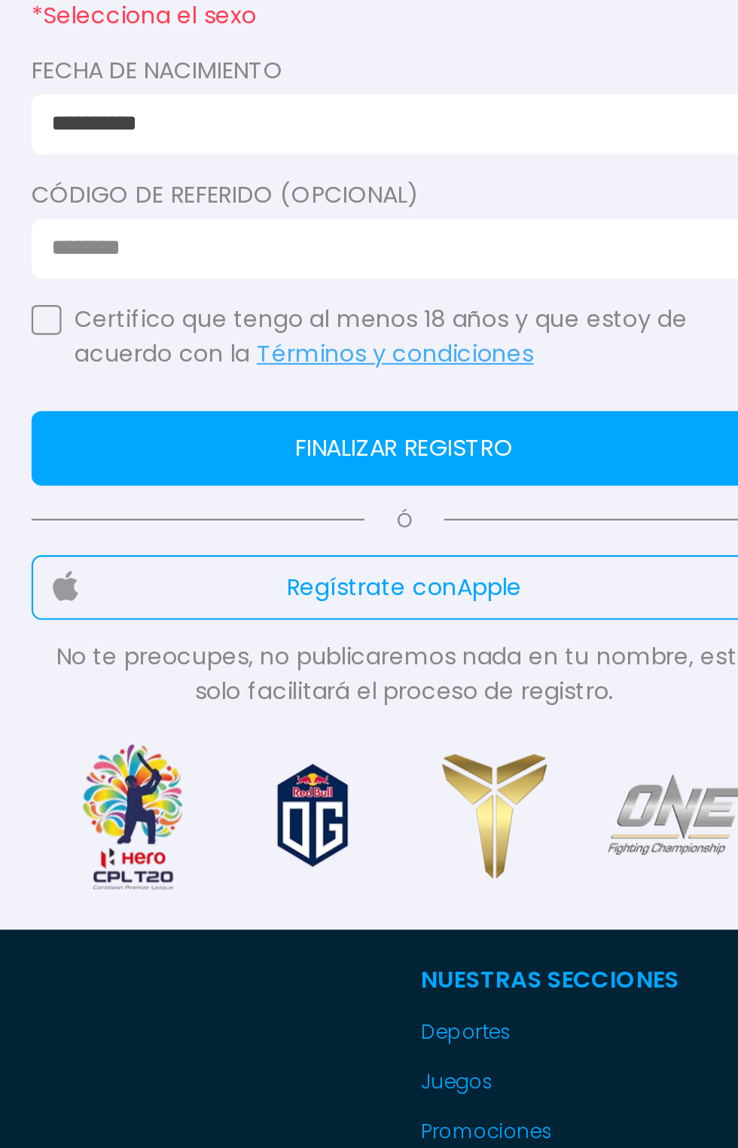
click at [224, 298] on p "Certifico que tengo al menos 18 años y que estoy de acuerdo con la Términos y c…" at bounding box center [378, 306] width 319 height 32
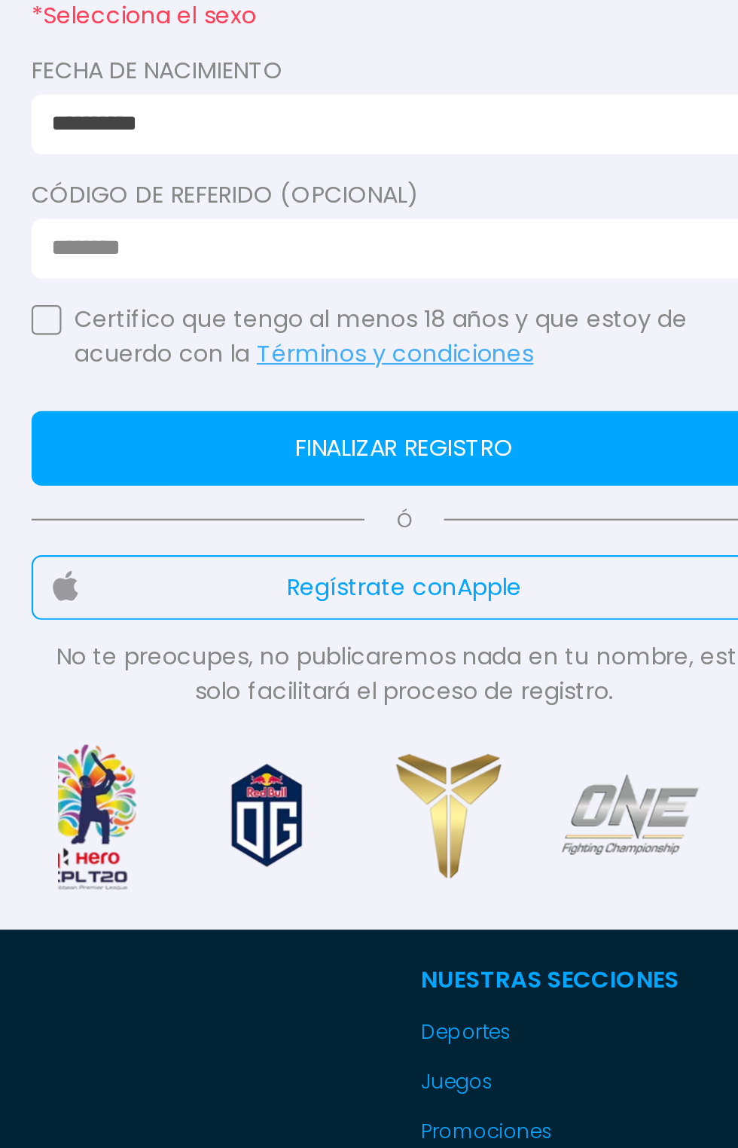
click at [200, 298] on button "button" at bounding box center [207, 298] width 14 height 14
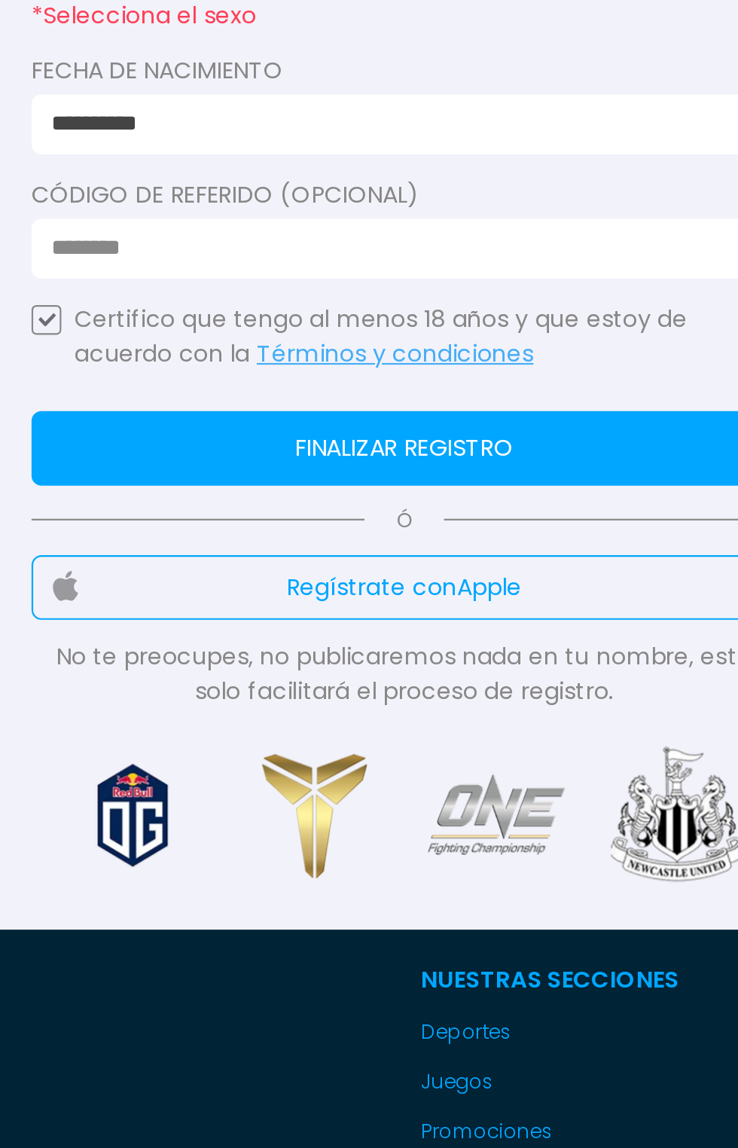
click at [405, 358] on button "Finalizar registro" at bounding box center [369, 357] width 339 height 34
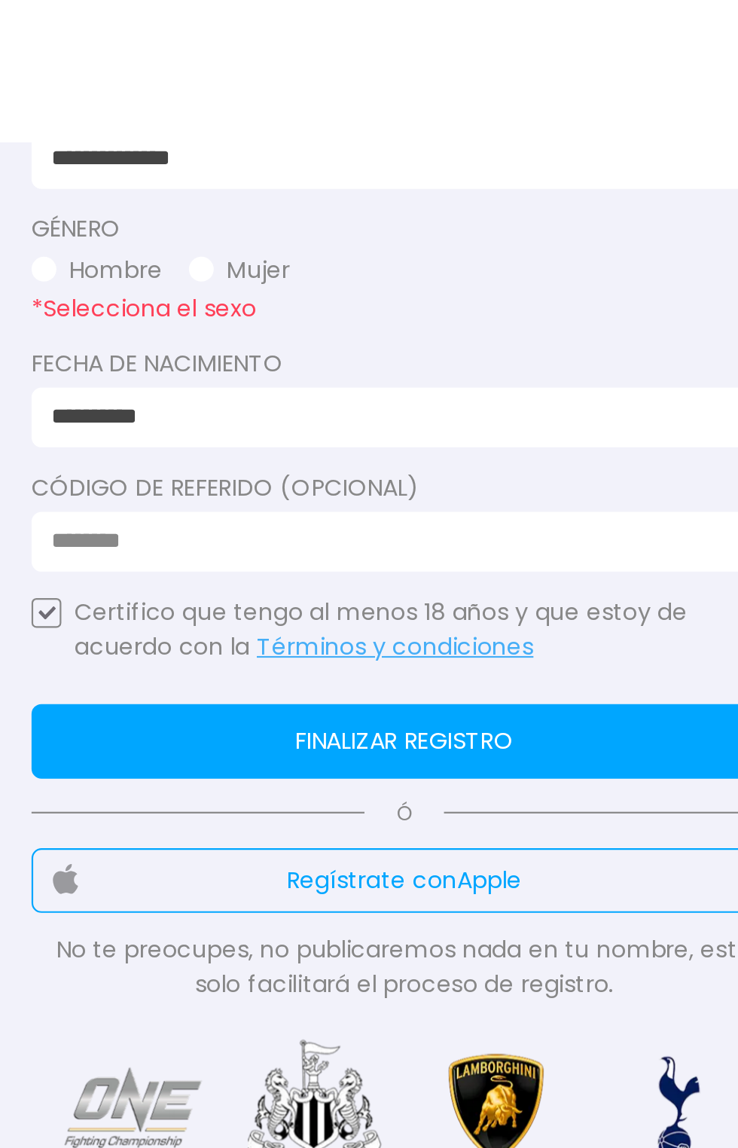
click at [218, 138] on button "Hombre" at bounding box center [229, 143] width 59 height 16
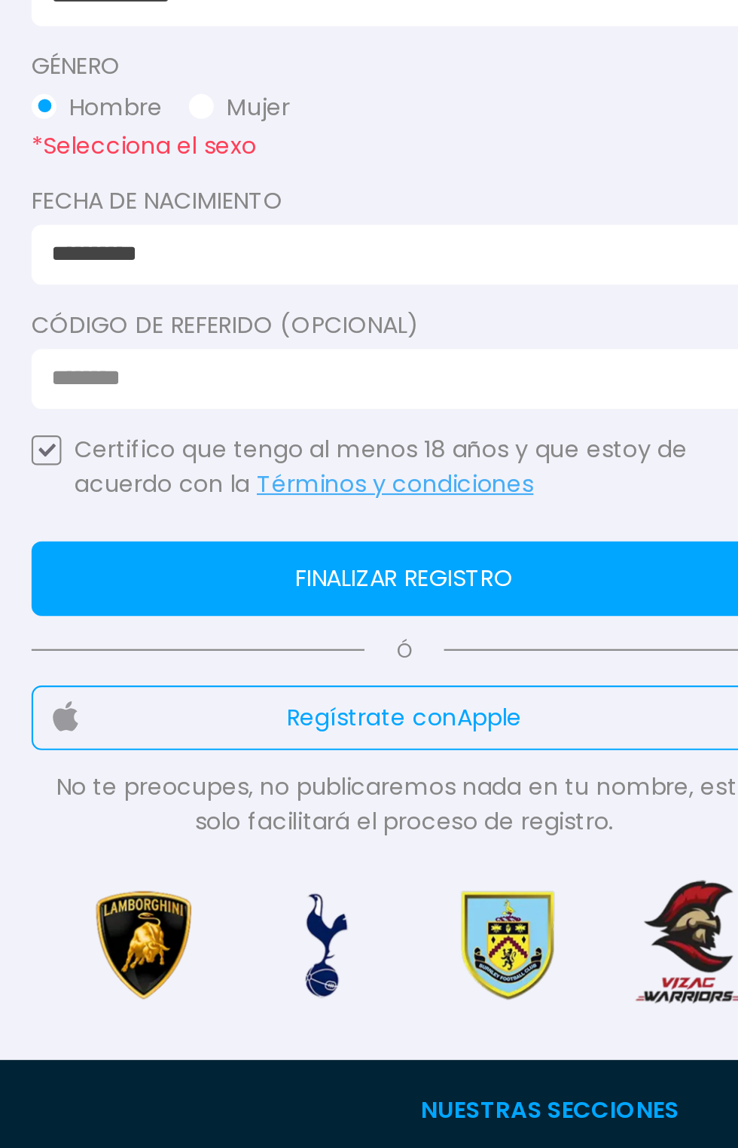
click at [440, 340] on button "Finalizar registro" at bounding box center [369, 357] width 339 height 34
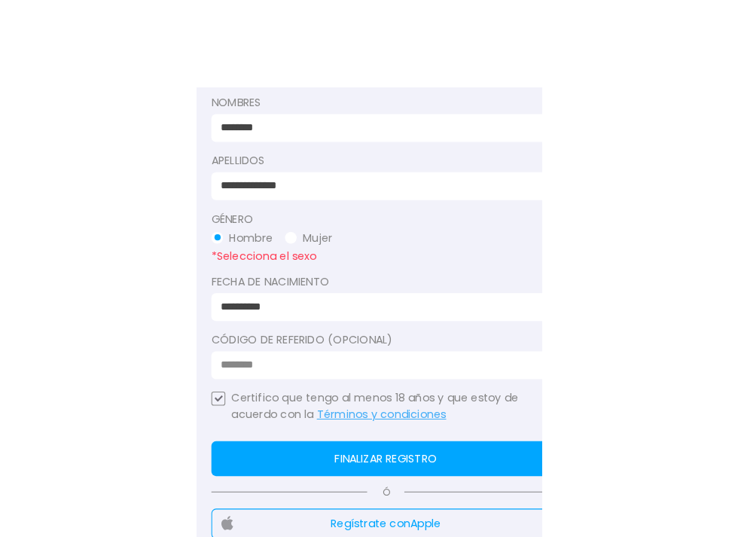
scroll to position [371, 0]
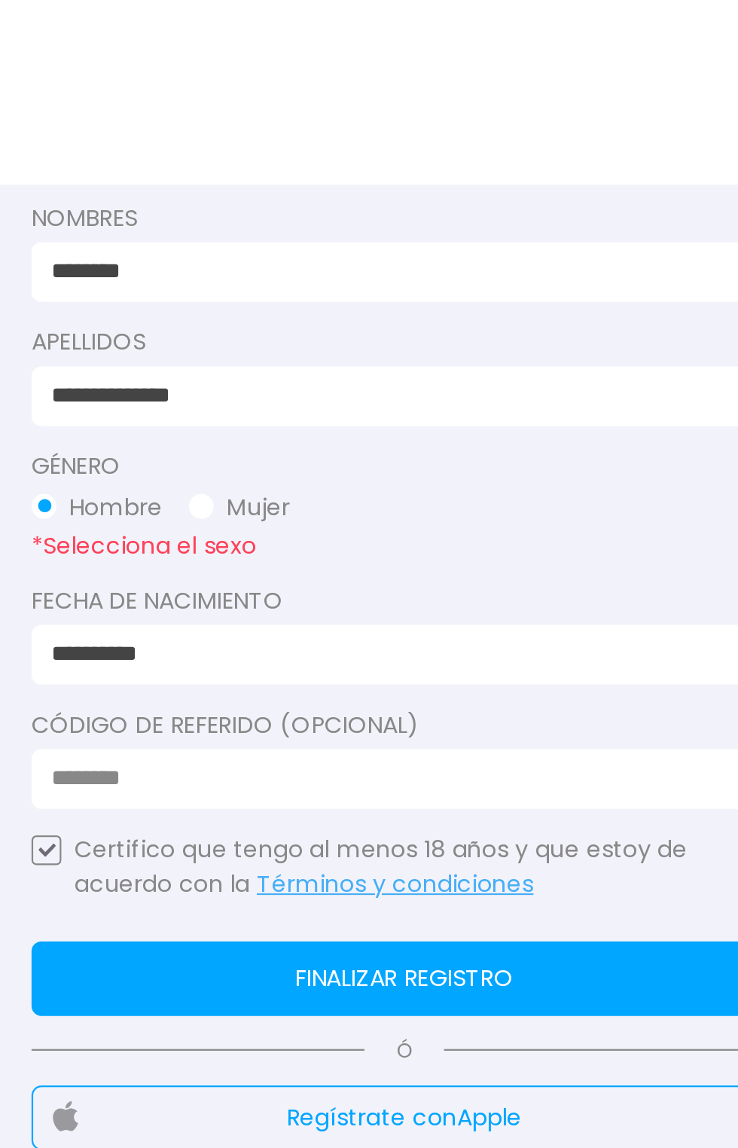
click at [366, 172] on input "**********" at bounding box center [365, 180] width 312 height 16
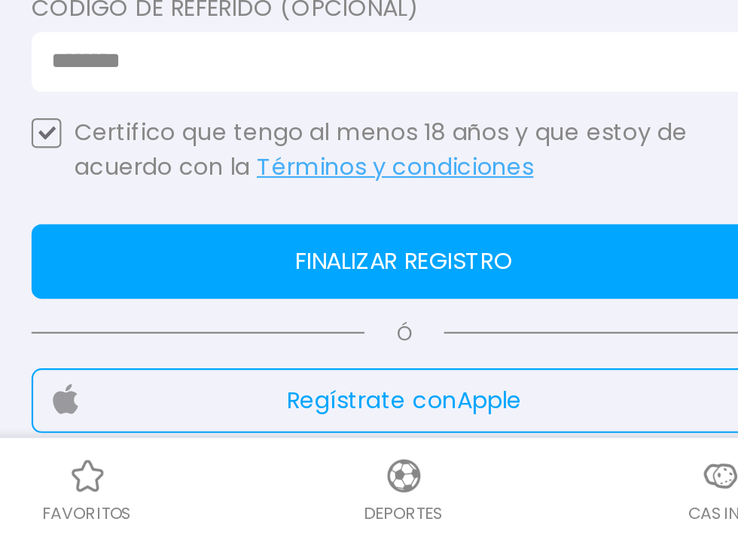
scroll to position [407, 0]
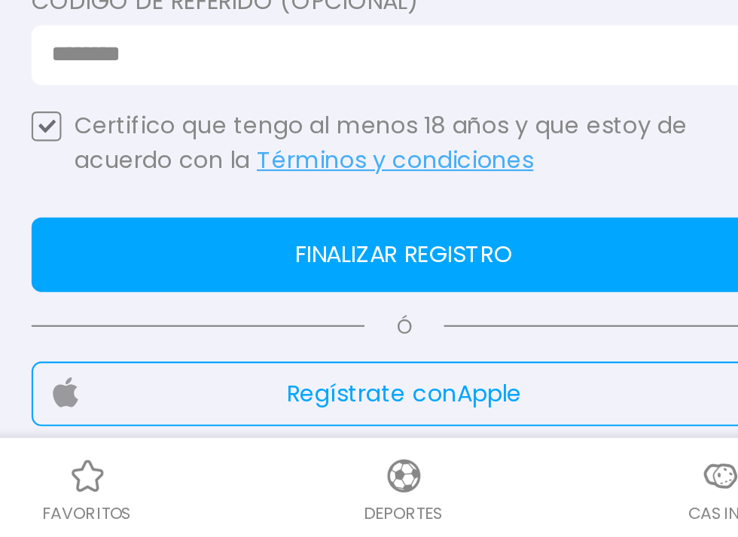
type input "*********"
click at [460, 411] on button "Finalizar registro" at bounding box center [369, 409] width 339 height 34
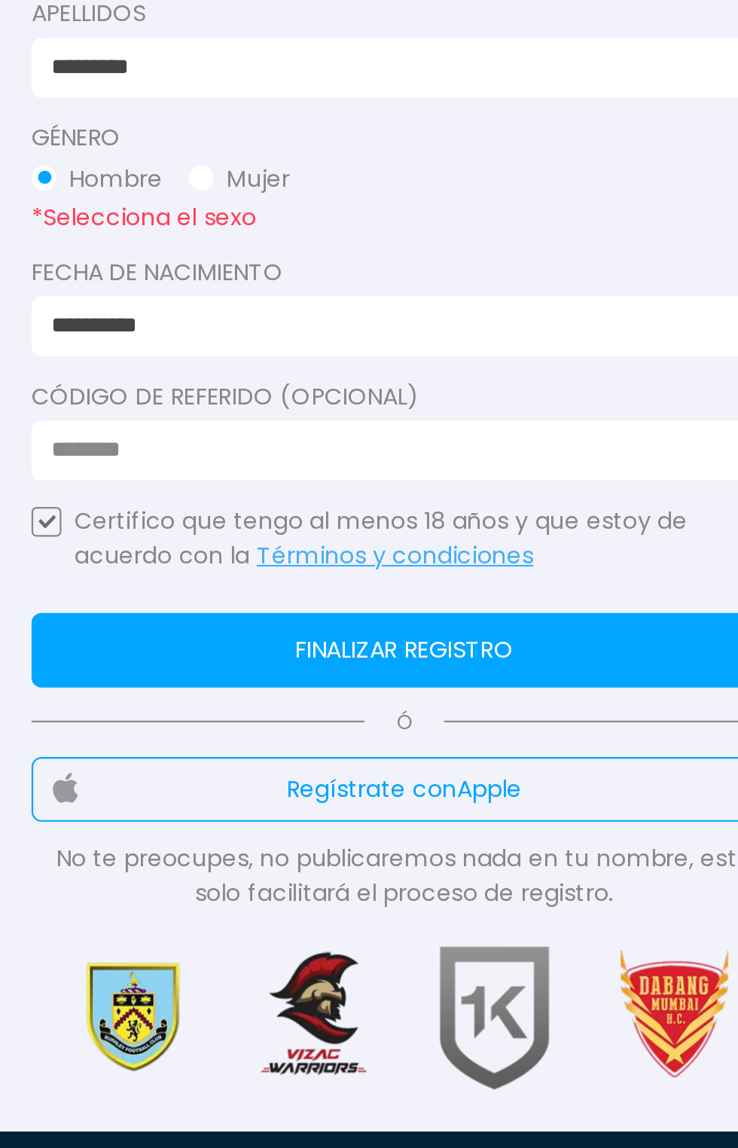
click at [387, 218] on p "*Selecciona el sexo" at bounding box center [369, 212] width 339 height 19
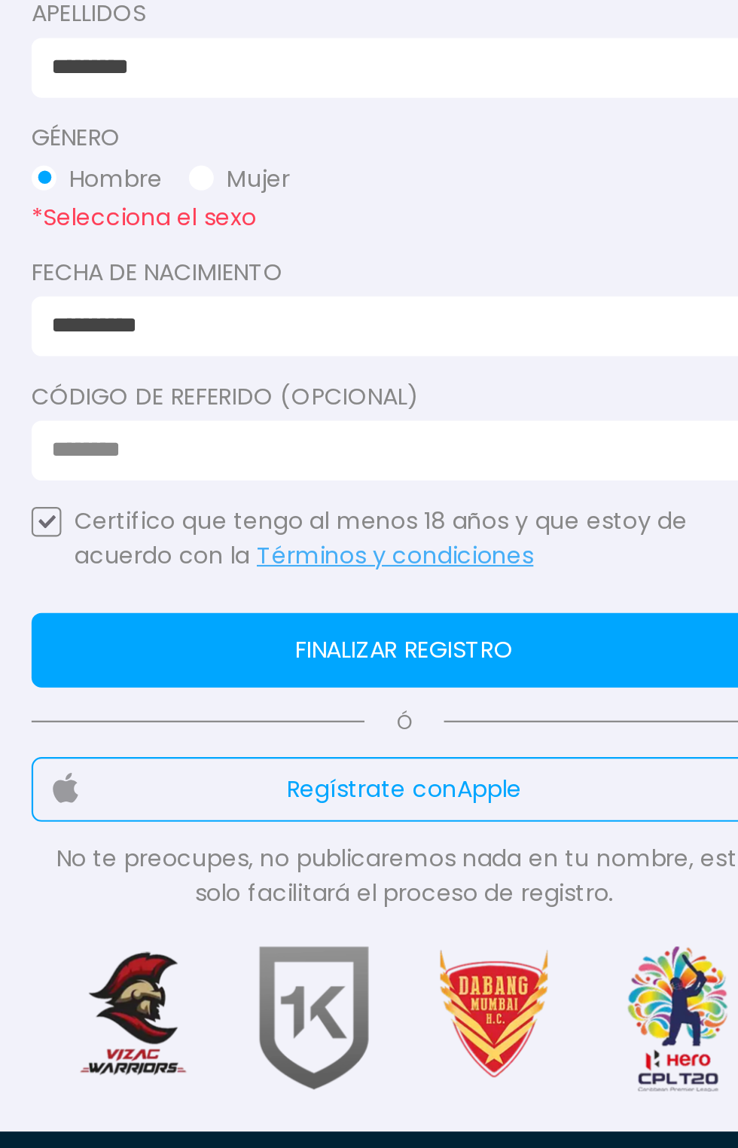
click at [331, 214] on p "*Selecciona el sexo" at bounding box center [369, 212] width 339 height 19
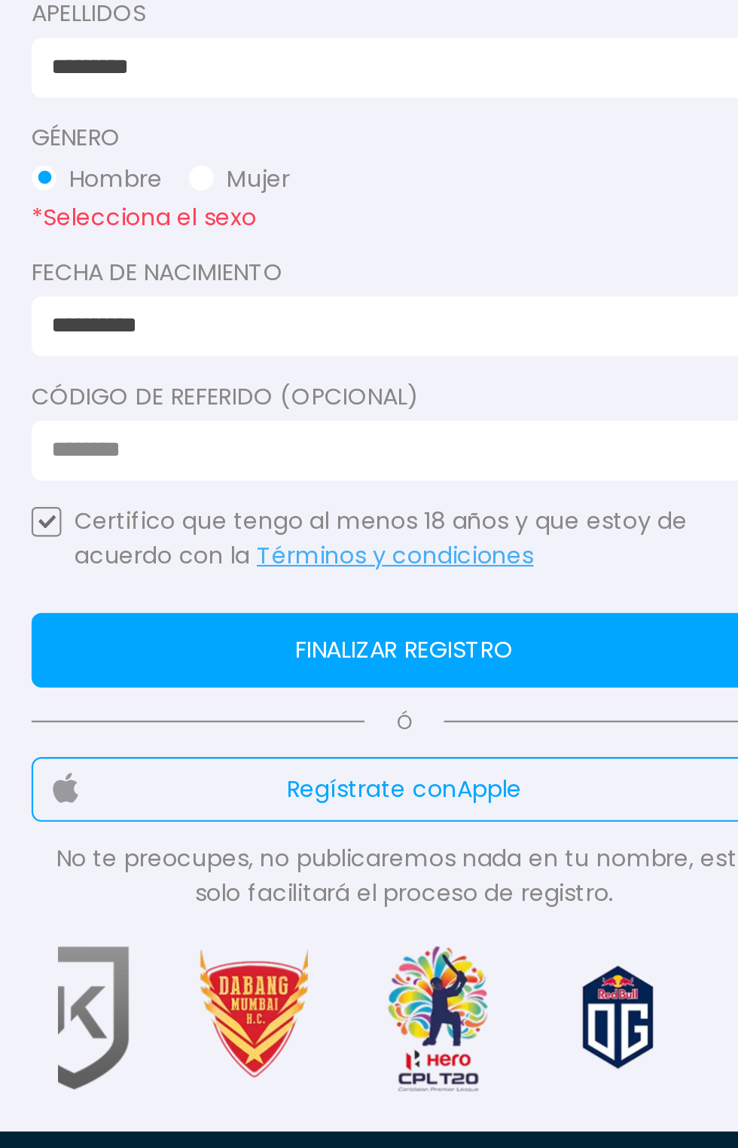
click at [452, 139] on input "*********" at bounding box center [365, 144] width 312 height 16
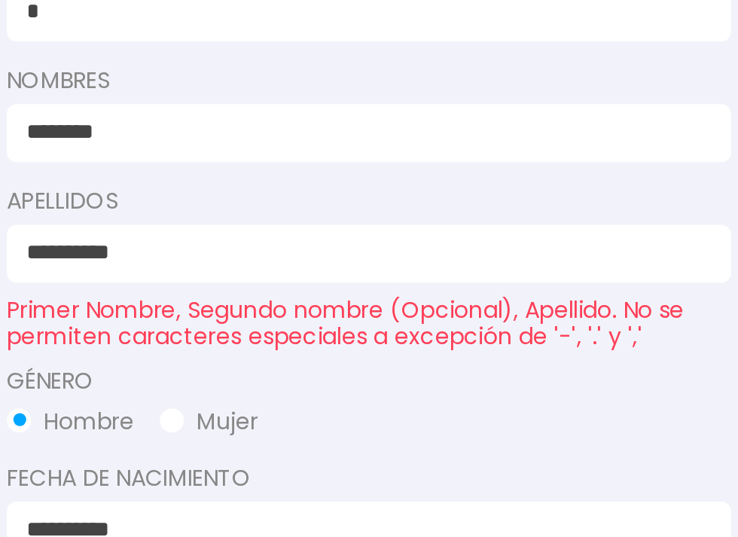
scroll to position [227, 0]
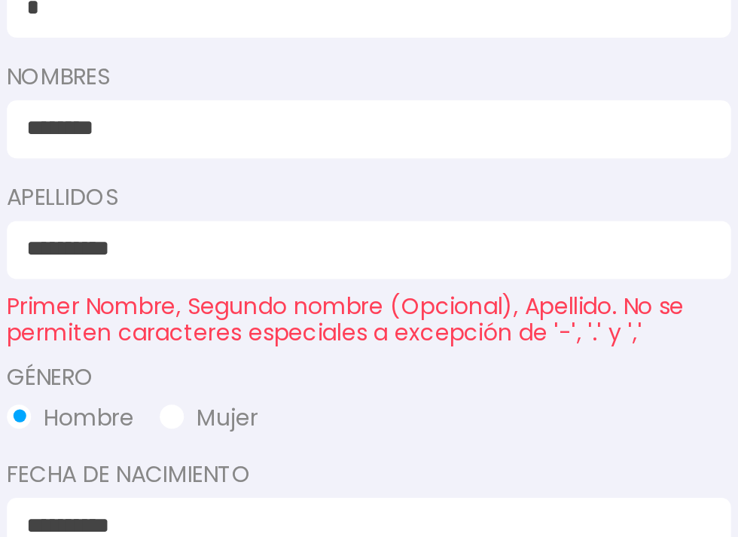
click at [454, 316] on input "**********" at bounding box center [365, 324] width 312 height 16
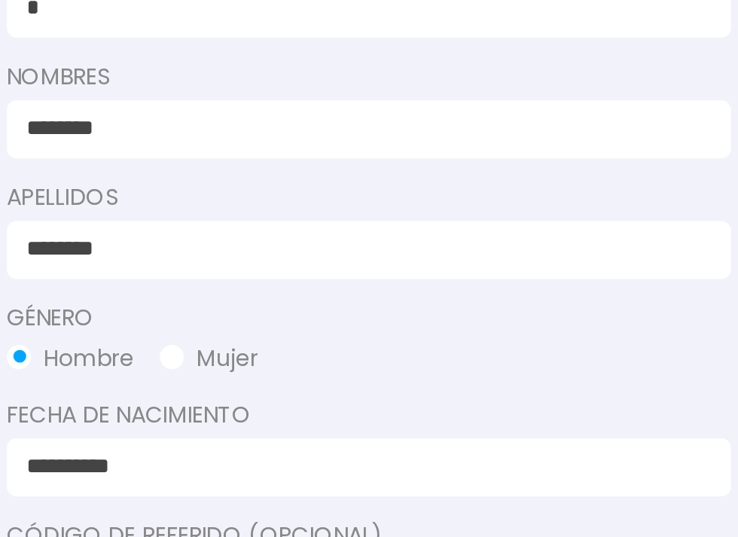
type input "*********"
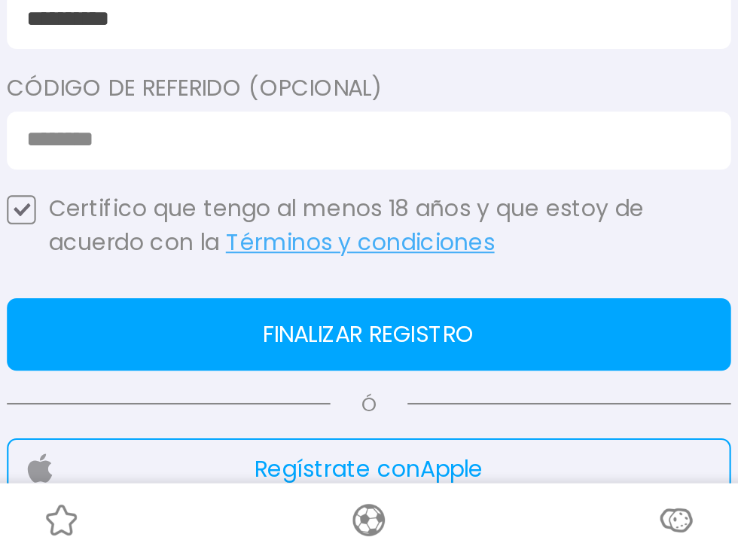
scroll to position [378, 0]
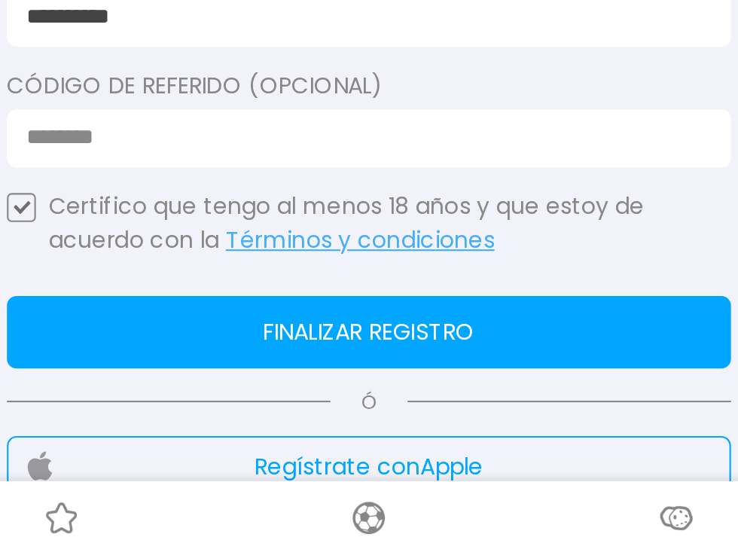
click at [419, 423] on button "Finalizar registro" at bounding box center [369, 422] width 339 height 34
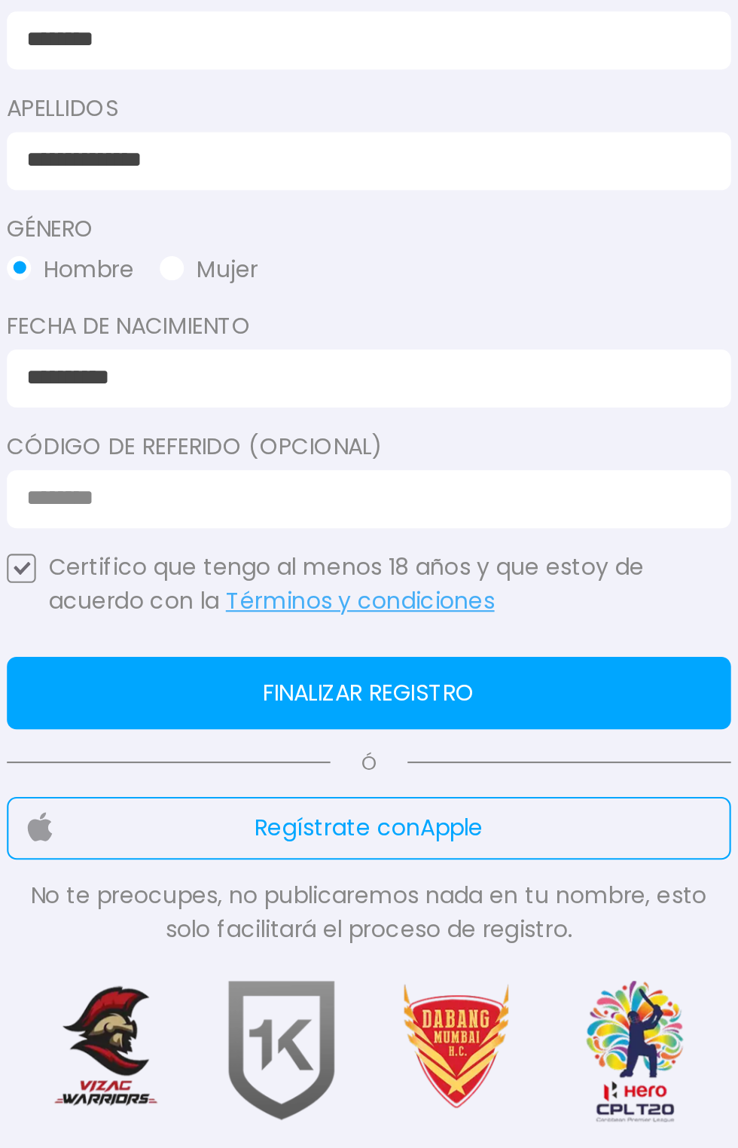
click at [229, 178] on input "**********" at bounding box center [365, 173] width 312 height 16
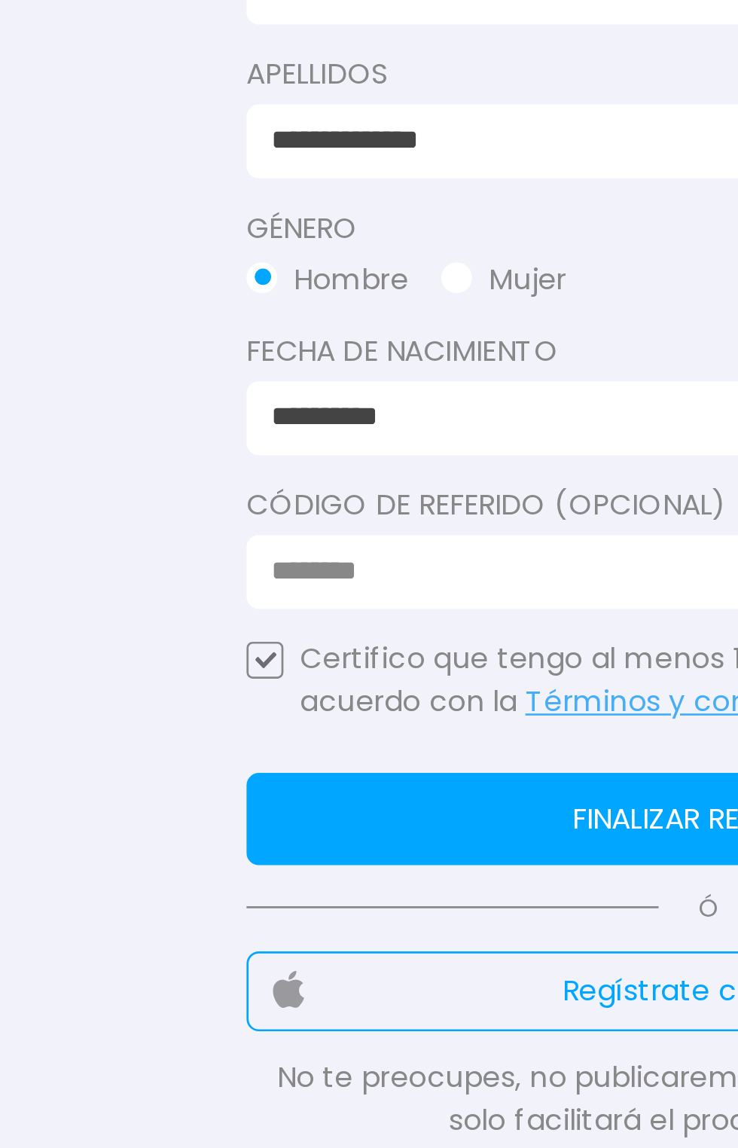
scroll to position [299, 0]
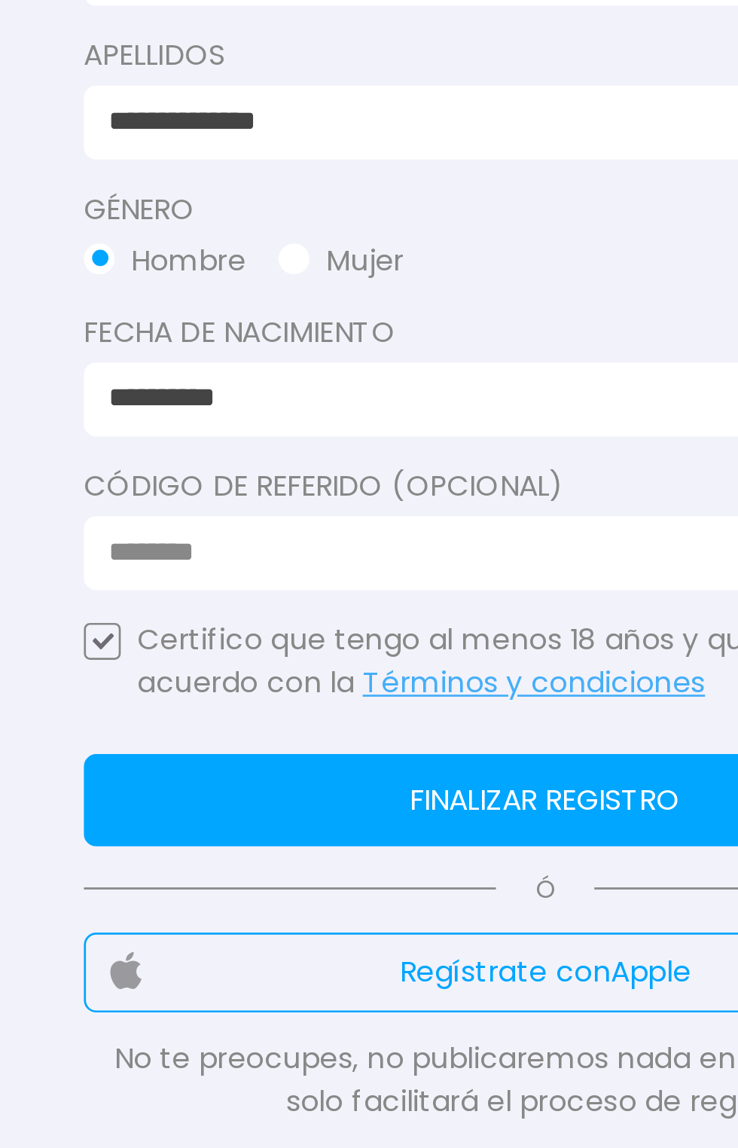
type input "**********"
click at [392, 505] on button "Finalizar registro" at bounding box center [369, 501] width 339 height 34
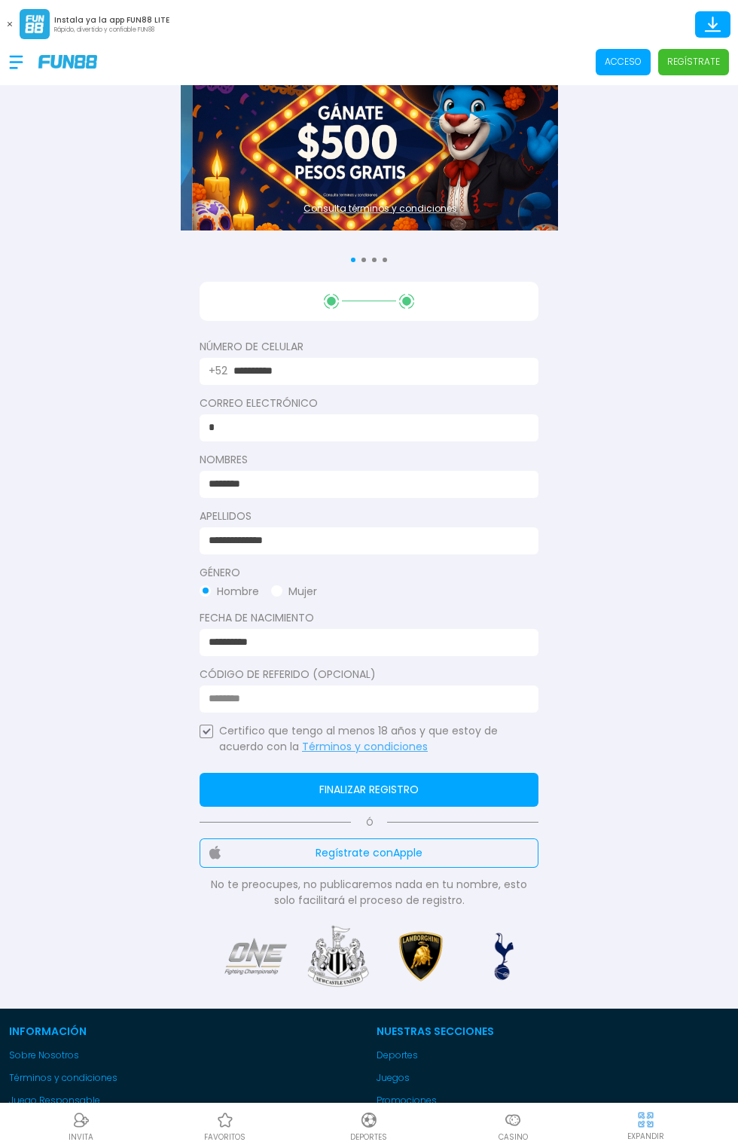
click at [420, 788] on button "Finalizar registro" at bounding box center [369, 790] width 339 height 34
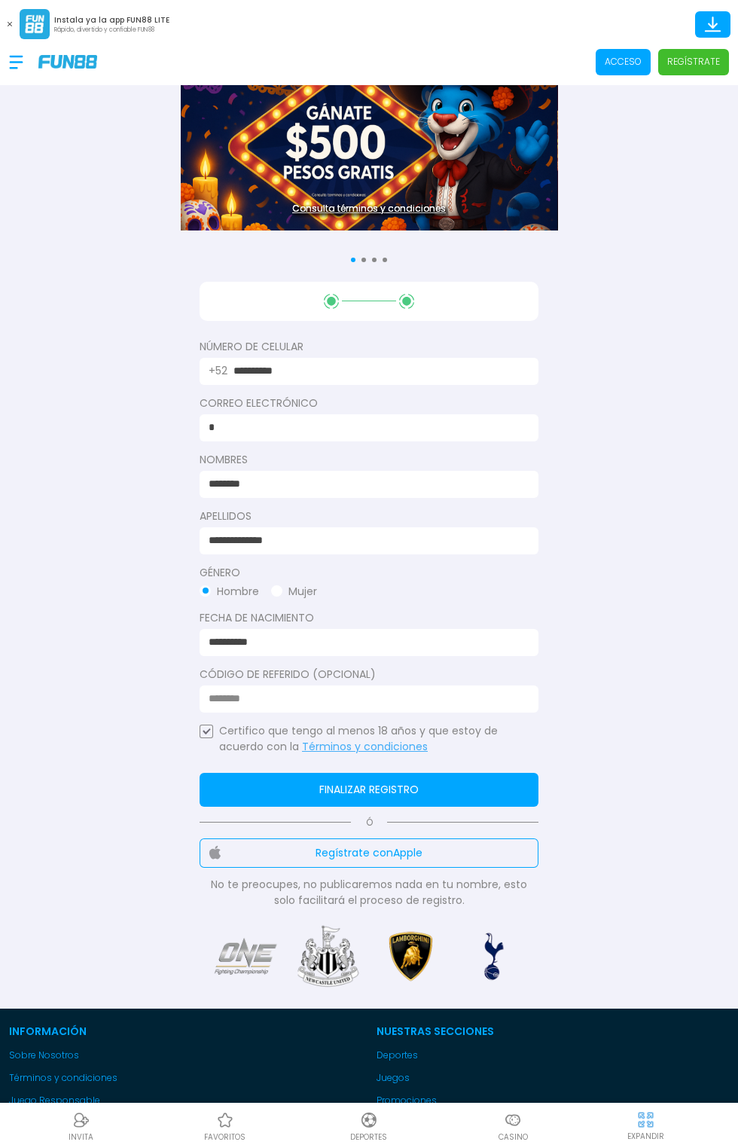
scroll to position [21, 0]
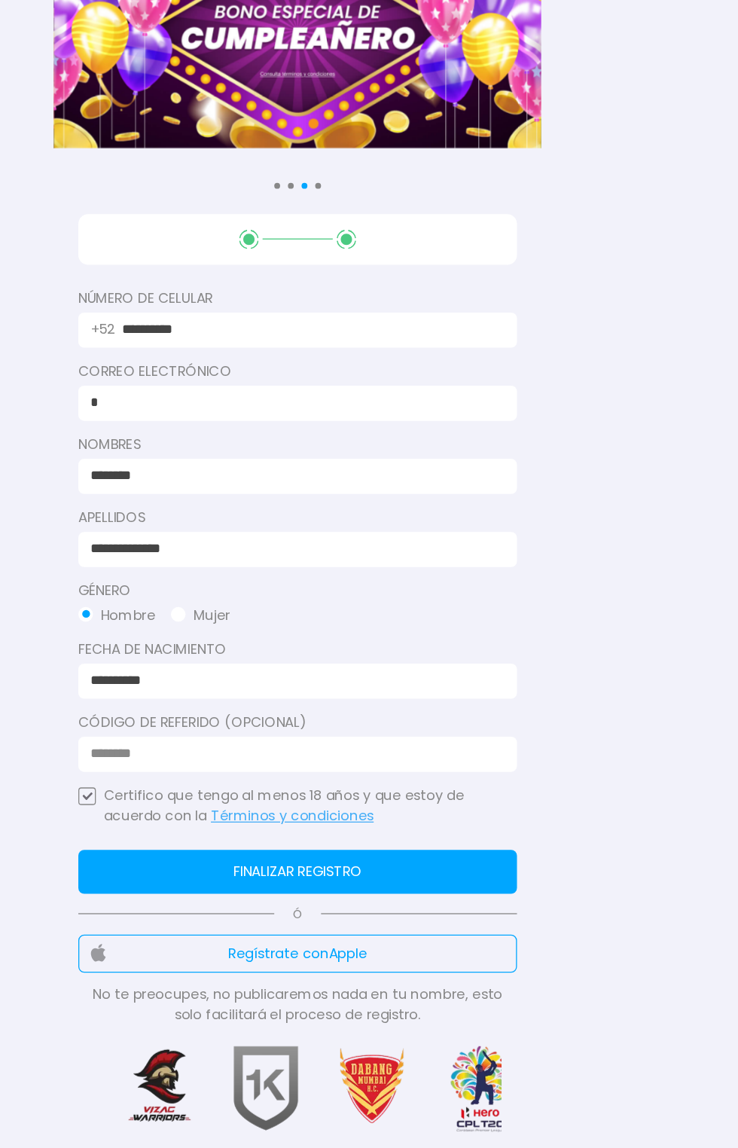
click at [459, 779] on button "Finalizar registro" at bounding box center [369, 779] width 339 height 34
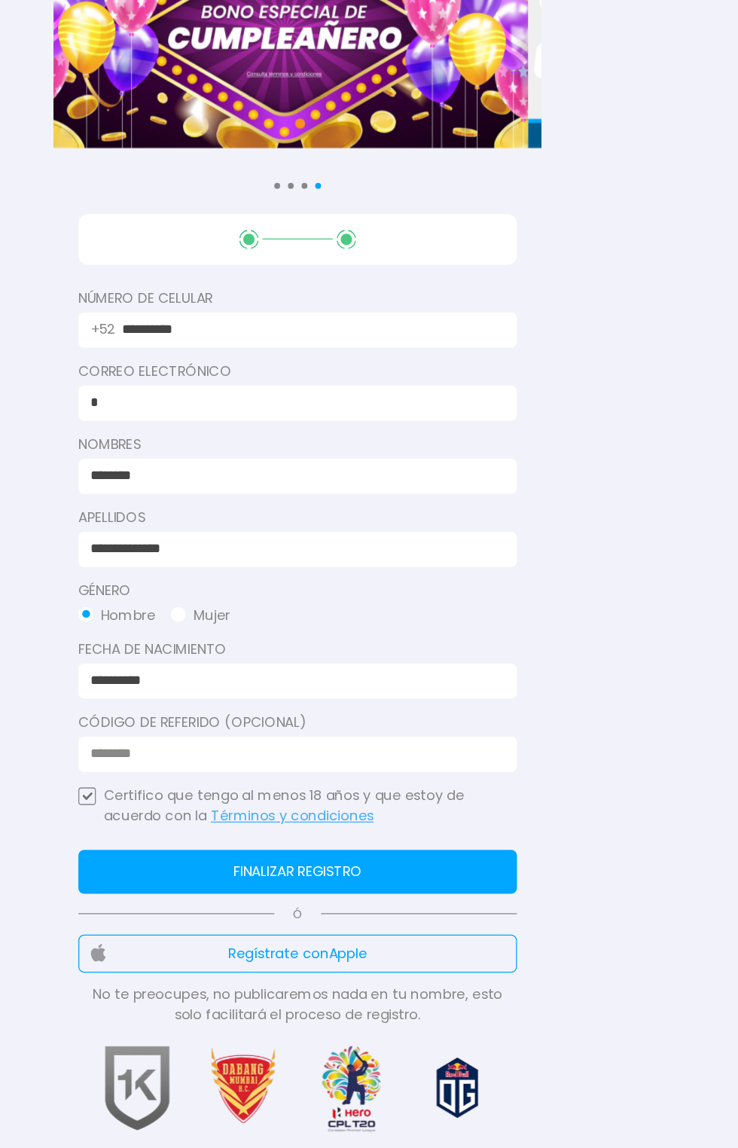
click at [404, 776] on button "Finalizar registro" at bounding box center [369, 779] width 339 height 34
click at [402, 740] on link "Términos y condiciones" at bounding box center [365, 735] width 126 height 15
